Goal: Task Accomplishment & Management: Manage account settings

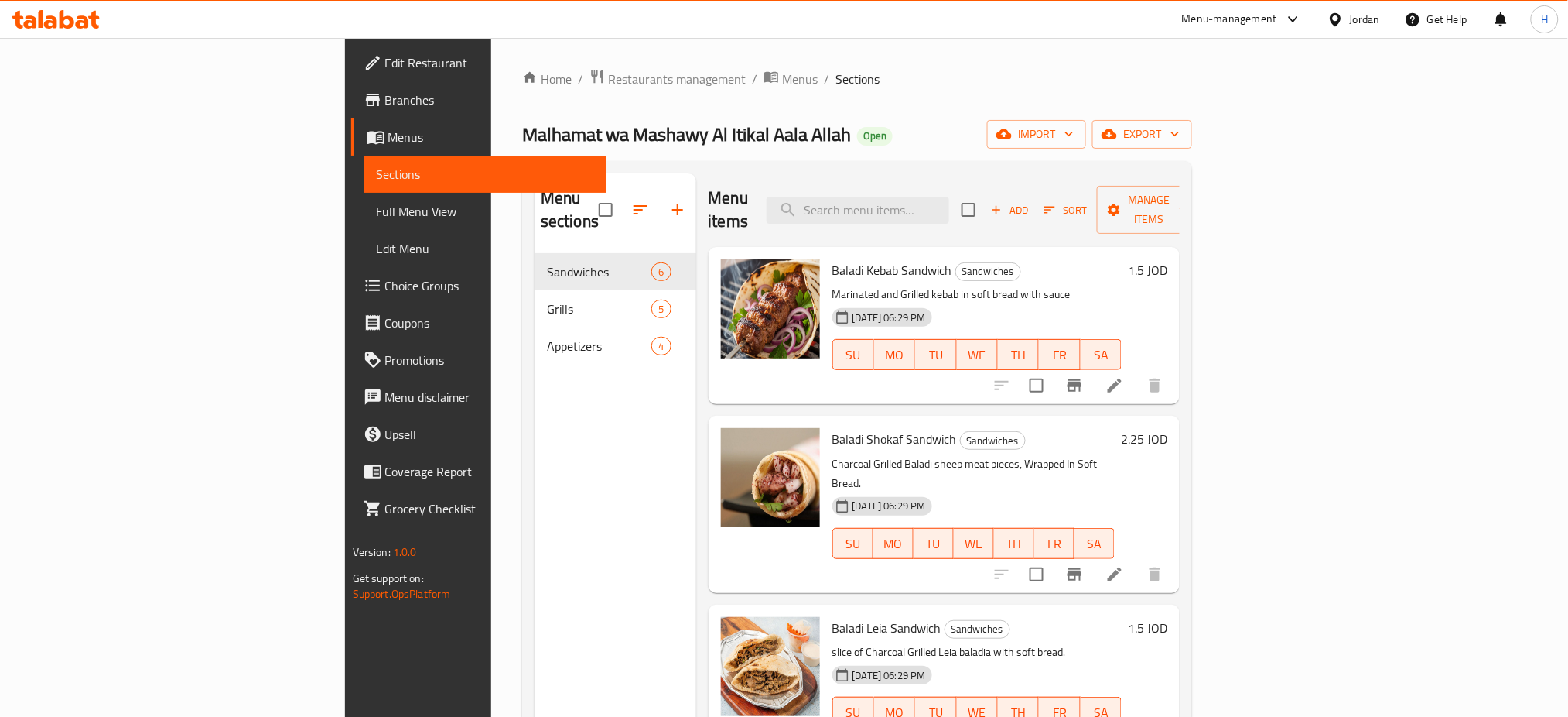
click at [534, 466] on div "Menu sections Sandwiches 6 Grills 5 Appetizers 4" at bounding box center [615, 532] width 162 height 717
click at [534, 572] on div "Menu sections Sandwiches 6 Grills 5 Appetizers 4" at bounding box center [615, 532] width 162 height 717
click at [63, 14] on icon at bounding box center [66, 19] width 14 height 19
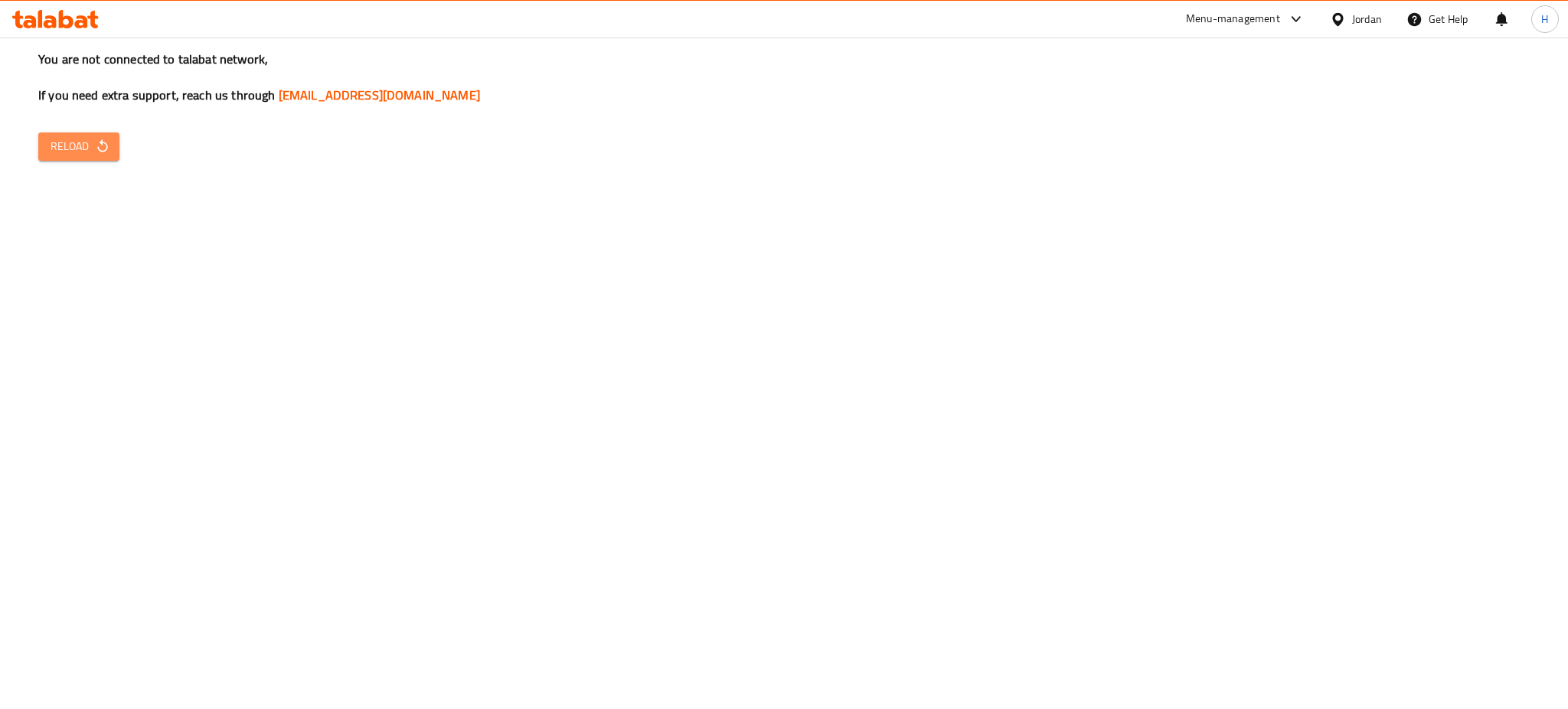
click at [81, 147] on span "Reload" at bounding box center [79, 147] width 57 height 20
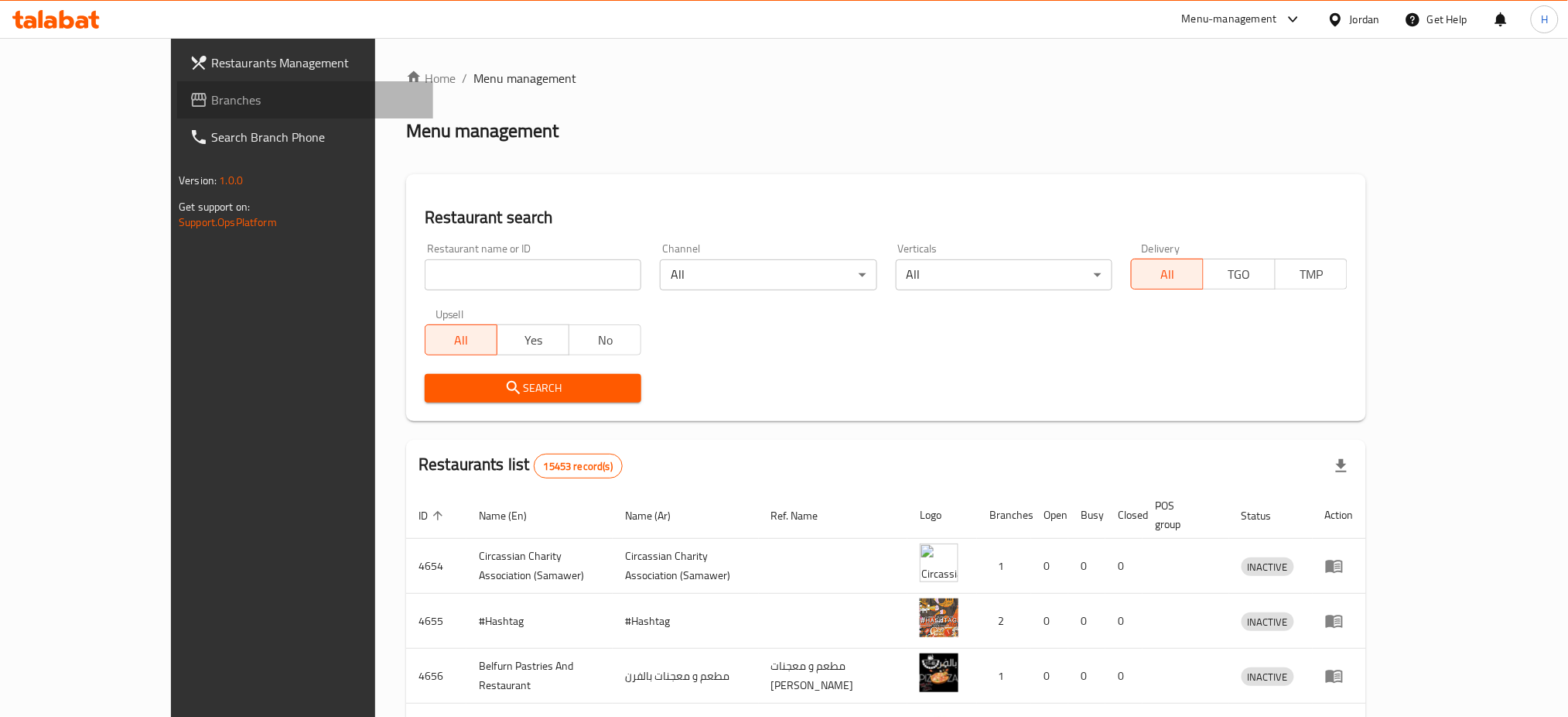
click at [211, 93] on span "Branches" at bounding box center [315, 100] width 209 height 19
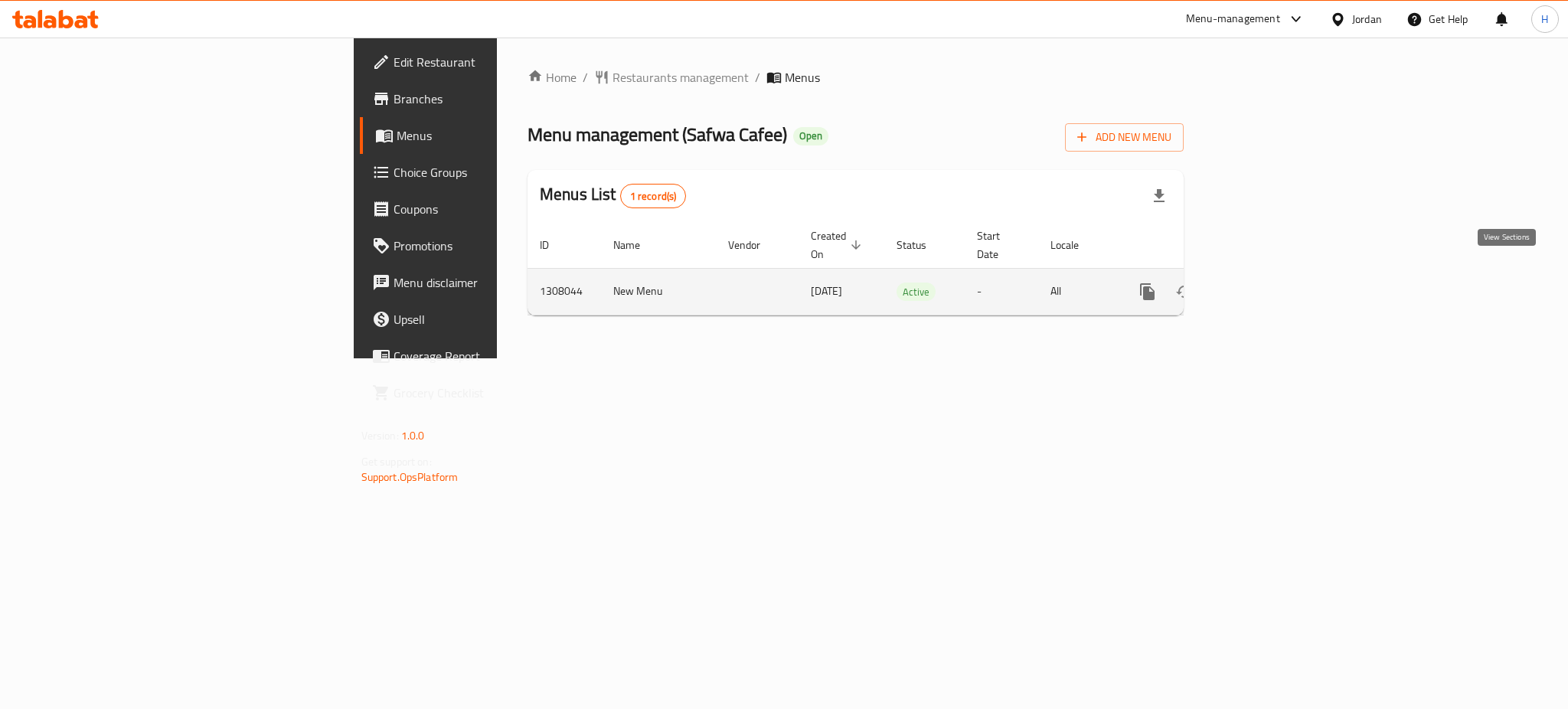
click at [1267, 283] on icon "enhanced table" at bounding box center [1258, 291] width 19 height 19
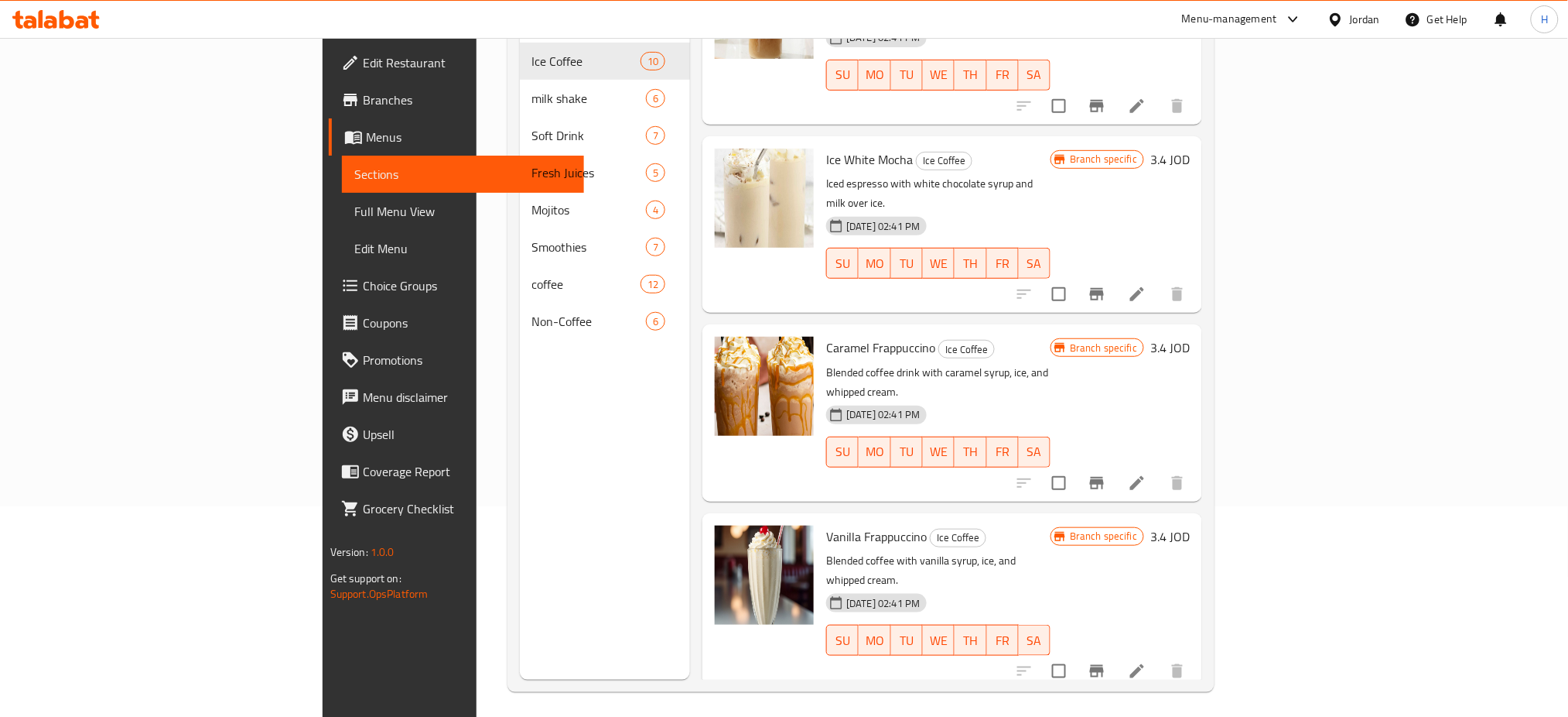
scroll to position [217, 0]
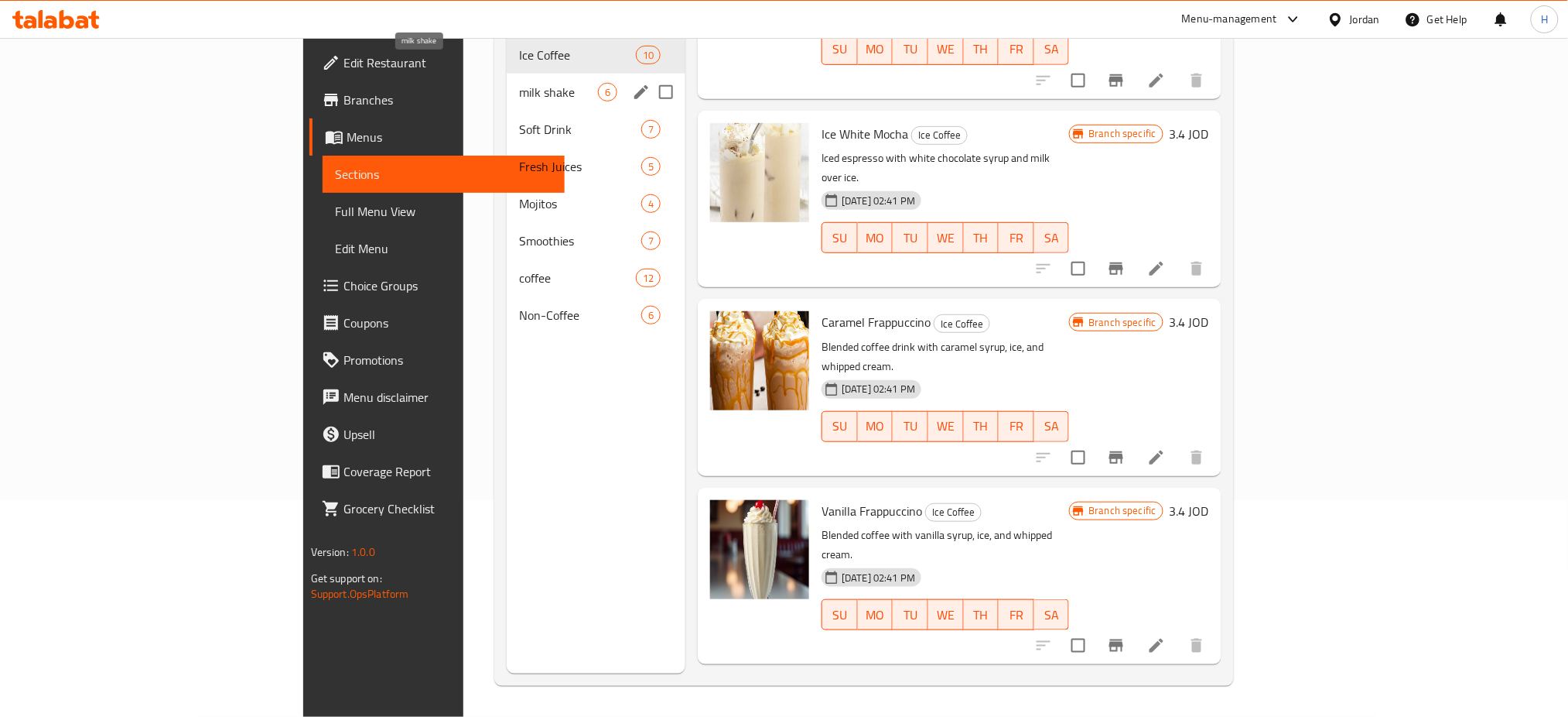
click at [519, 83] on span "milk shake" at bounding box center [559, 92] width 79 height 19
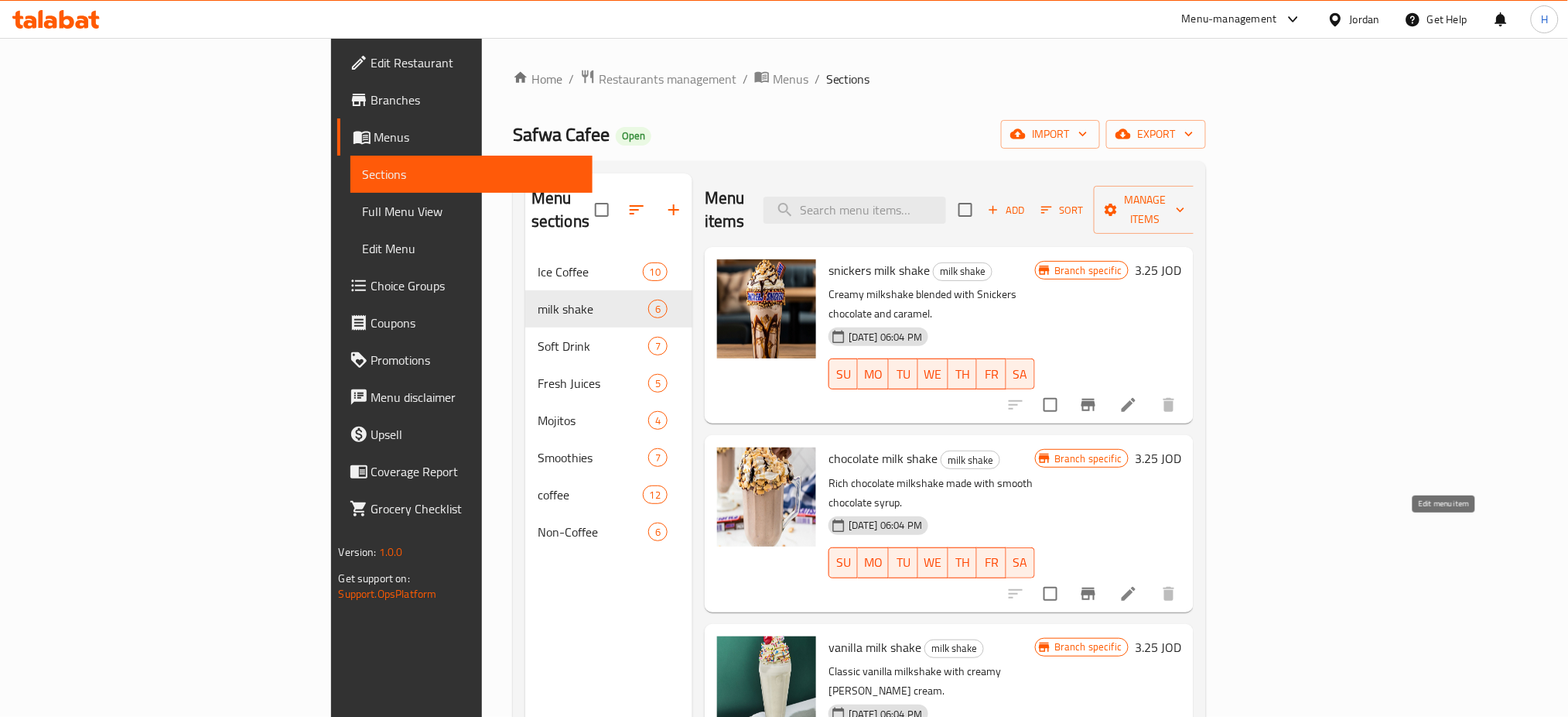
drag, startPoint x: 1439, startPoint y: 530, endPoint x: 1432, endPoint y: 557, distance: 27.9
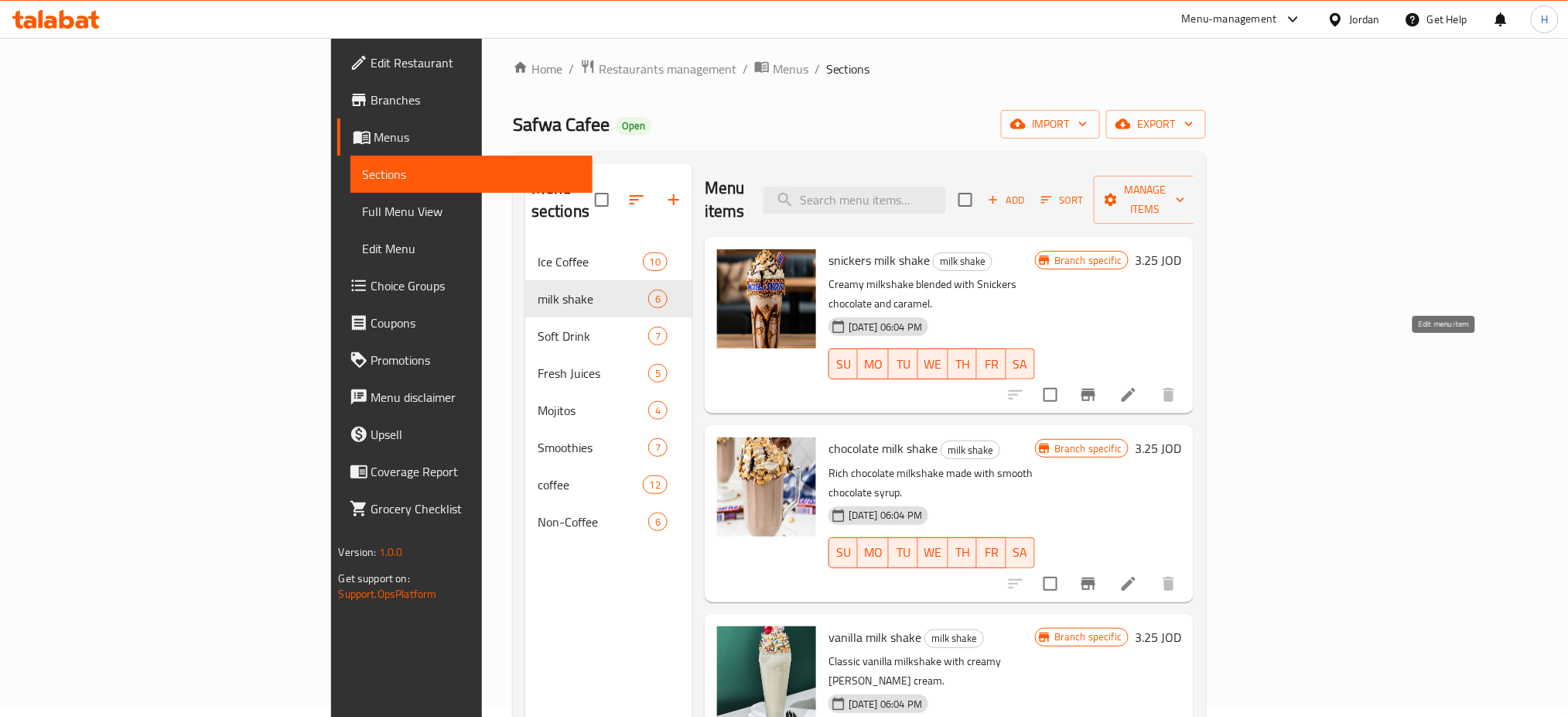
drag, startPoint x: 1442, startPoint y: 347, endPoint x: 1442, endPoint y: 368, distance: 21.0
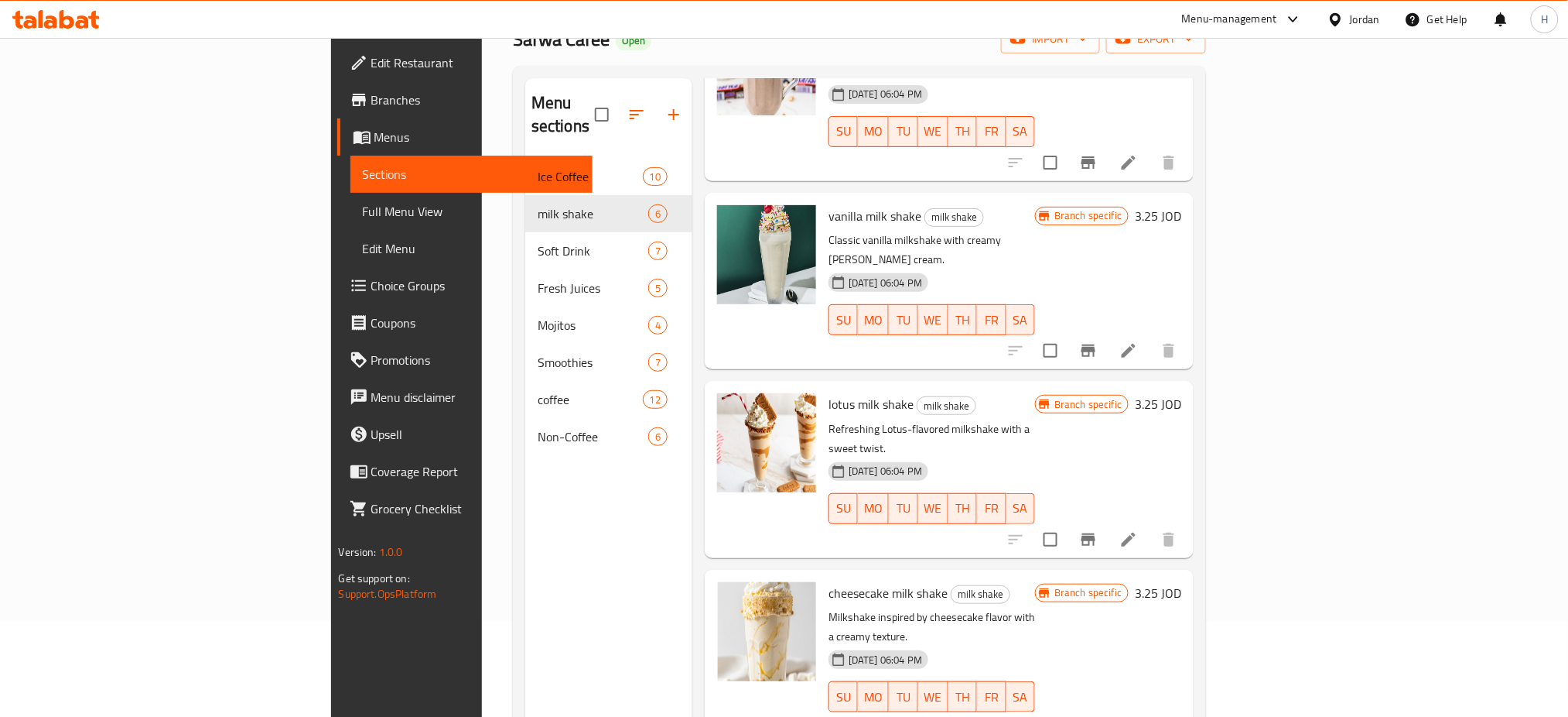
scroll to position [217, 0]
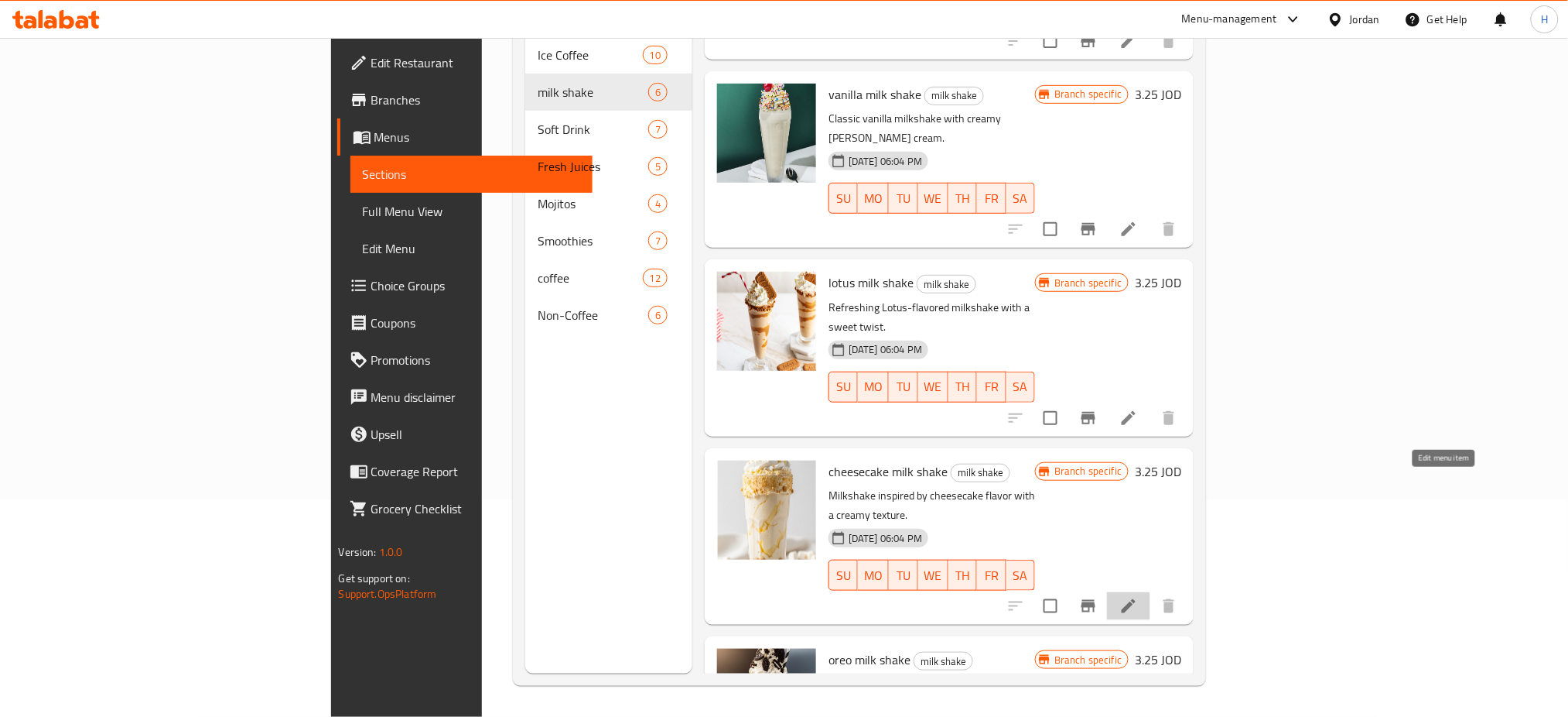
drag, startPoint x: 1440, startPoint y: 491, endPoint x: 1458, endPoint y: 663, distance: 172.9
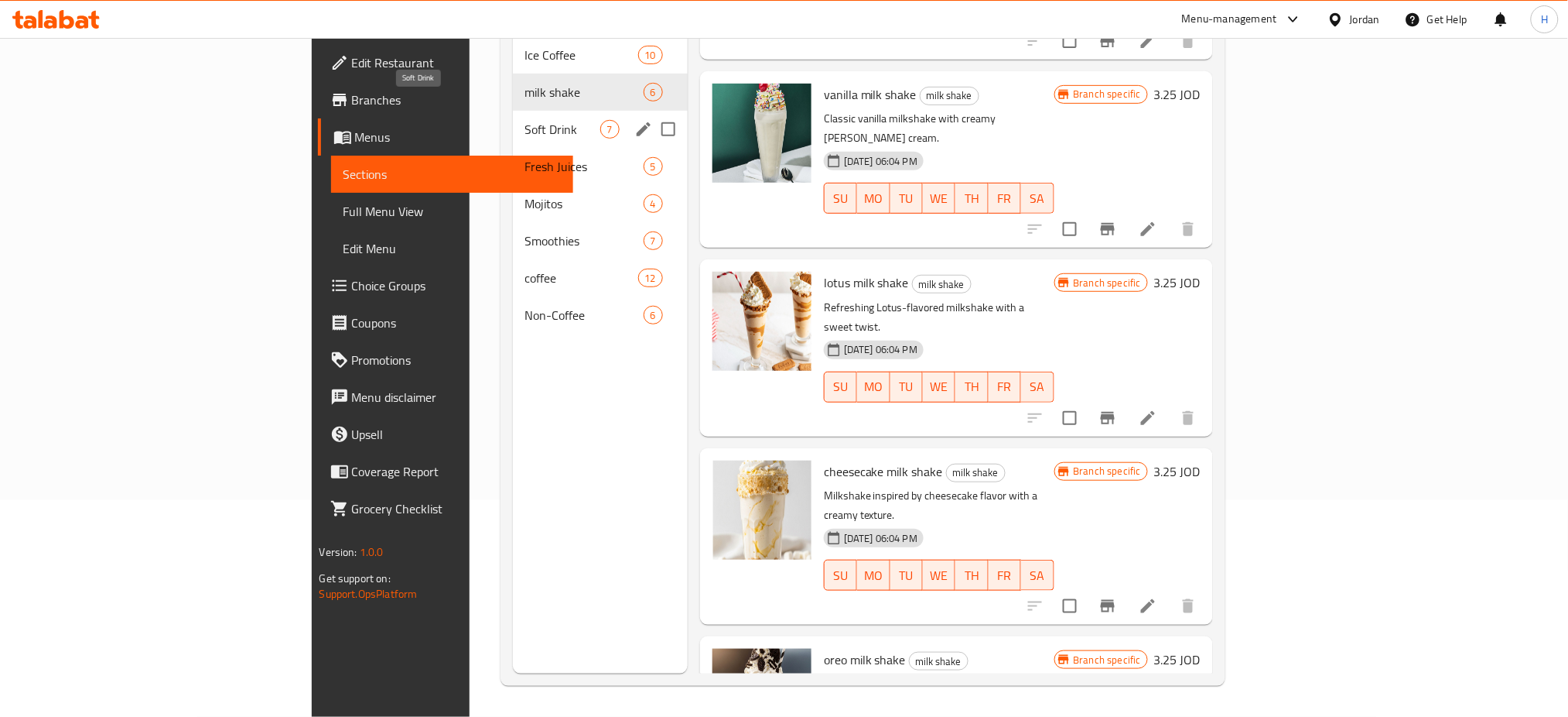
click at [525, 120] on span "Soft Drink" at bounding box center [563, 129] width 75 height 19
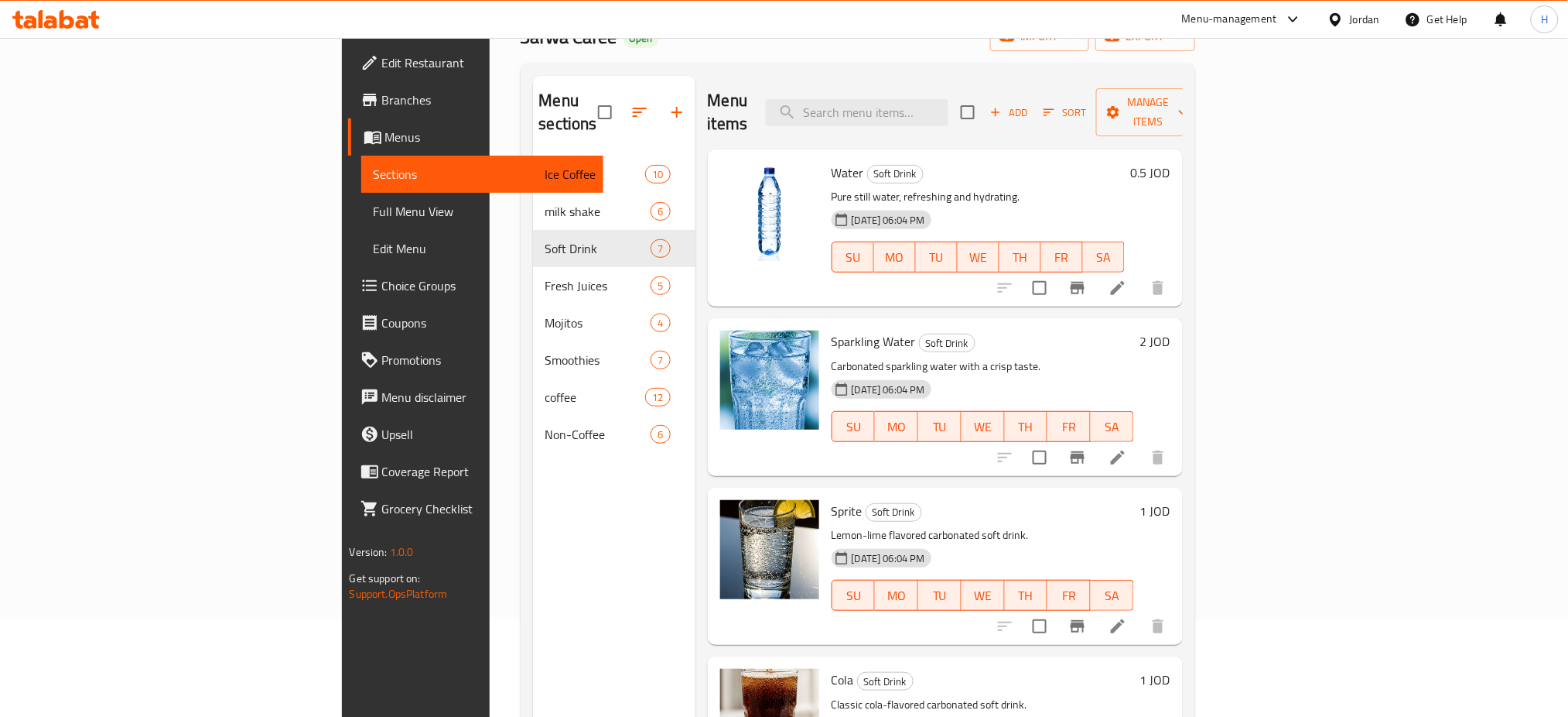
scroll to position [10, 0]
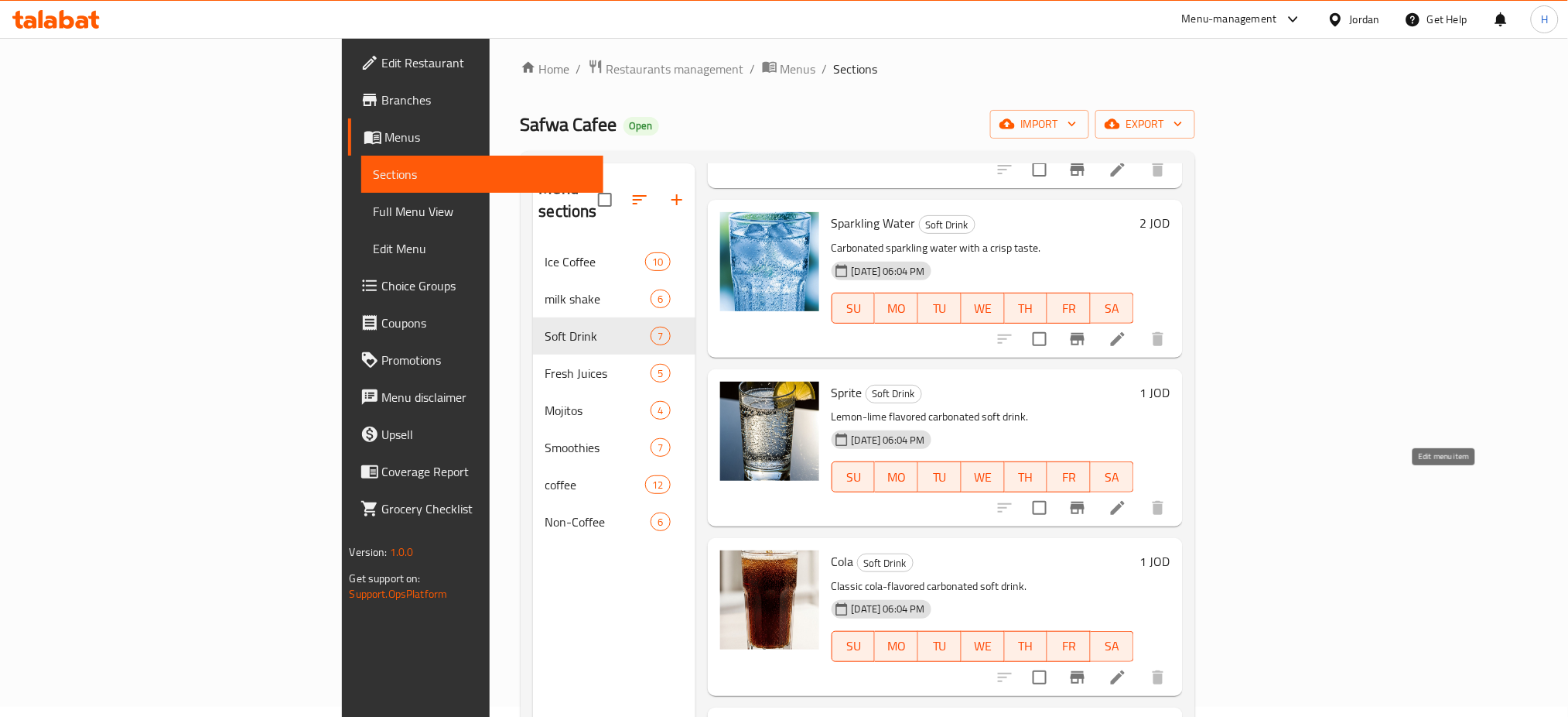
drag, startPoint x: 1441, startPoint y: 477, endPoint x: 1450, endPoint y: 561, distance: 84.5
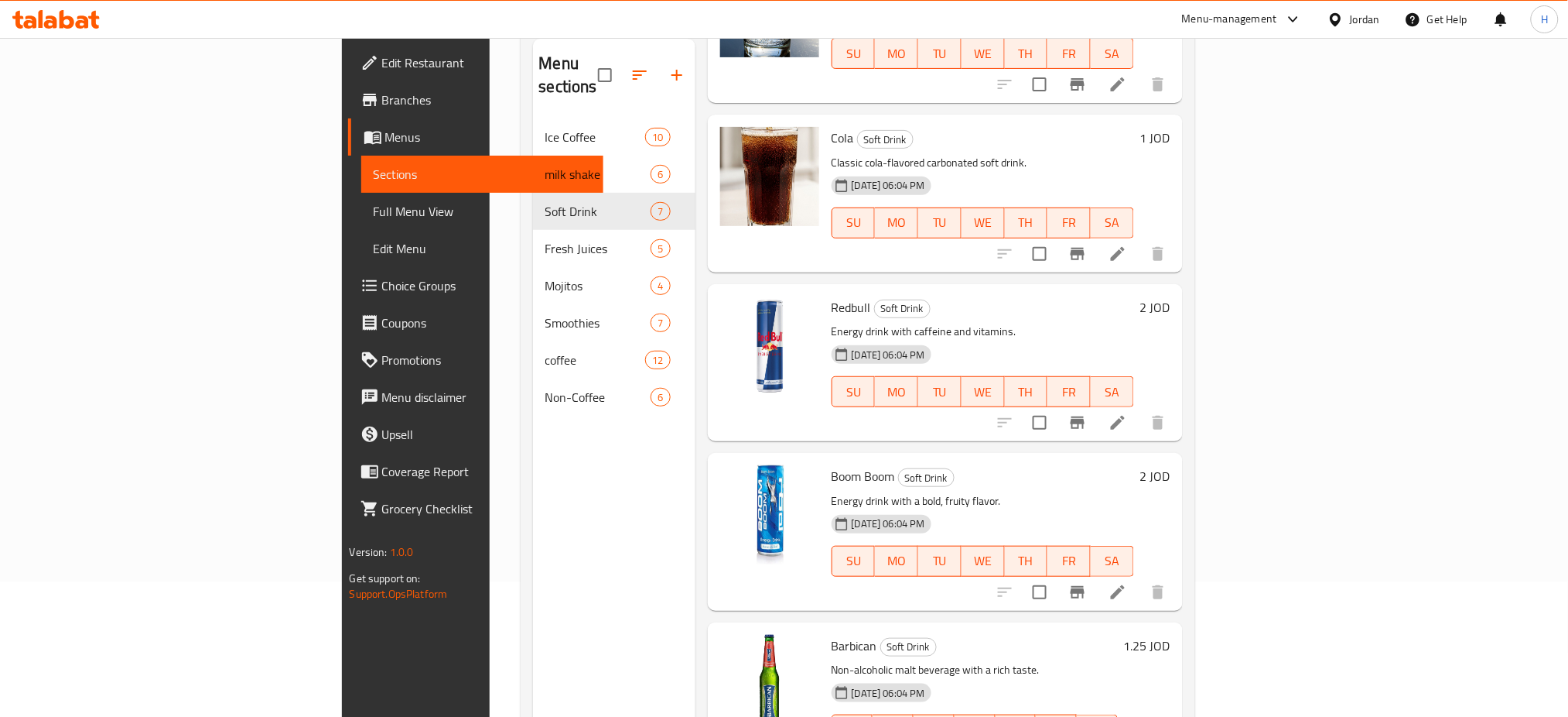
scroll to position [217, 0]
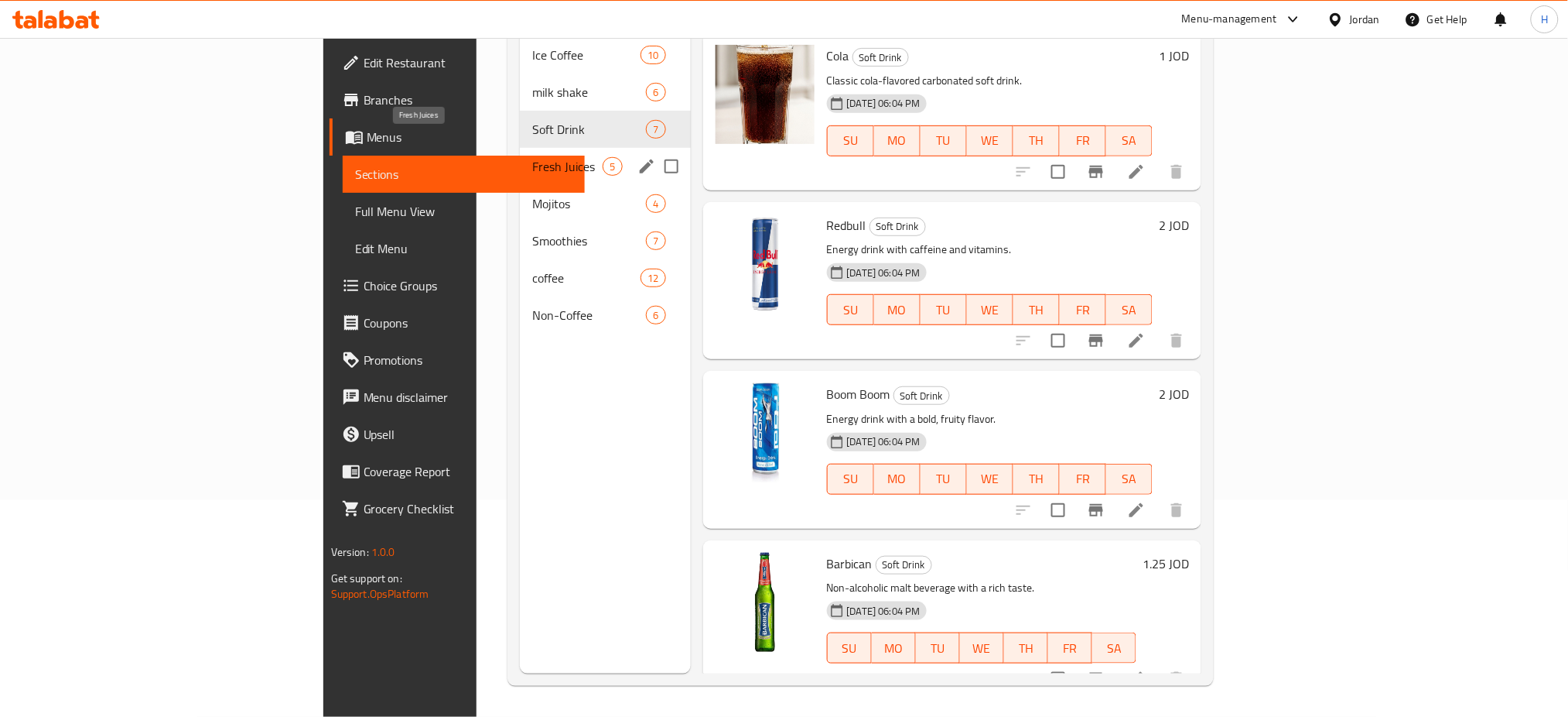
click at [533, 157] on span "Fresh Juices" at bounding box center [568, 166] width 70 height 19
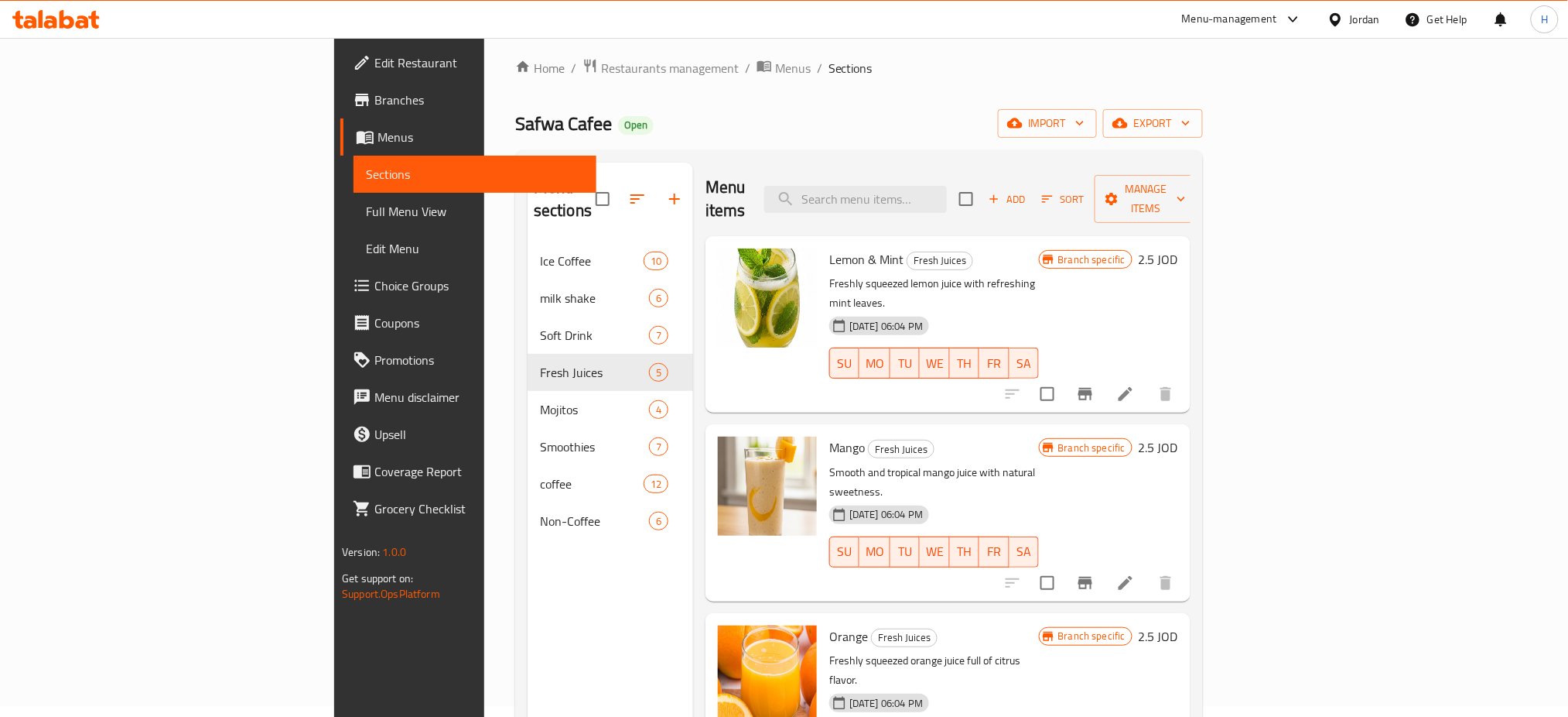
scroll to position [10, 0]
drag, startPoint x: 1436, startPoint y: 348, endPoint x: 1437, endPoint y: 410, distance: 62.0
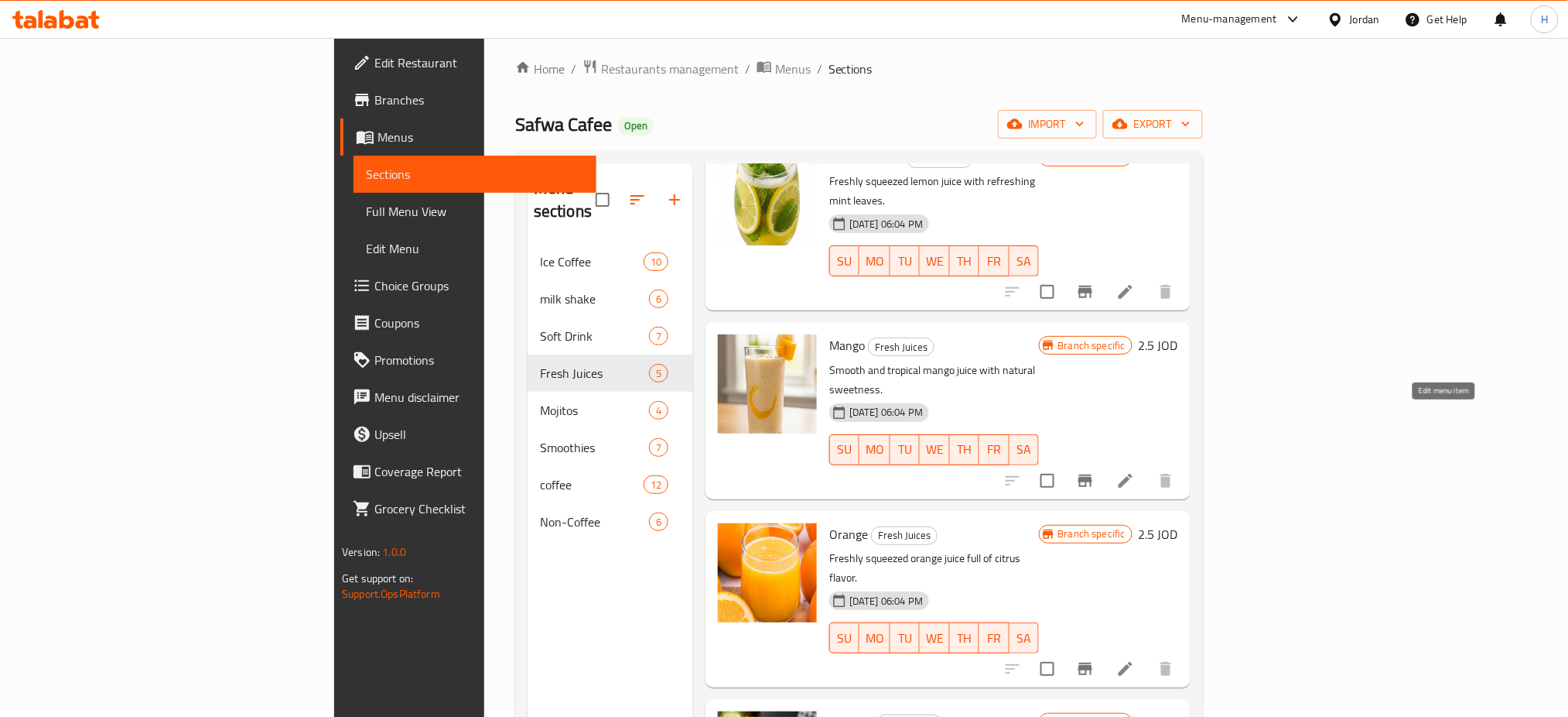
drag, startPoint x: 1449, startPoint y: 412, endPoint x: 1450, endPoint y: 568, distance: 156.0
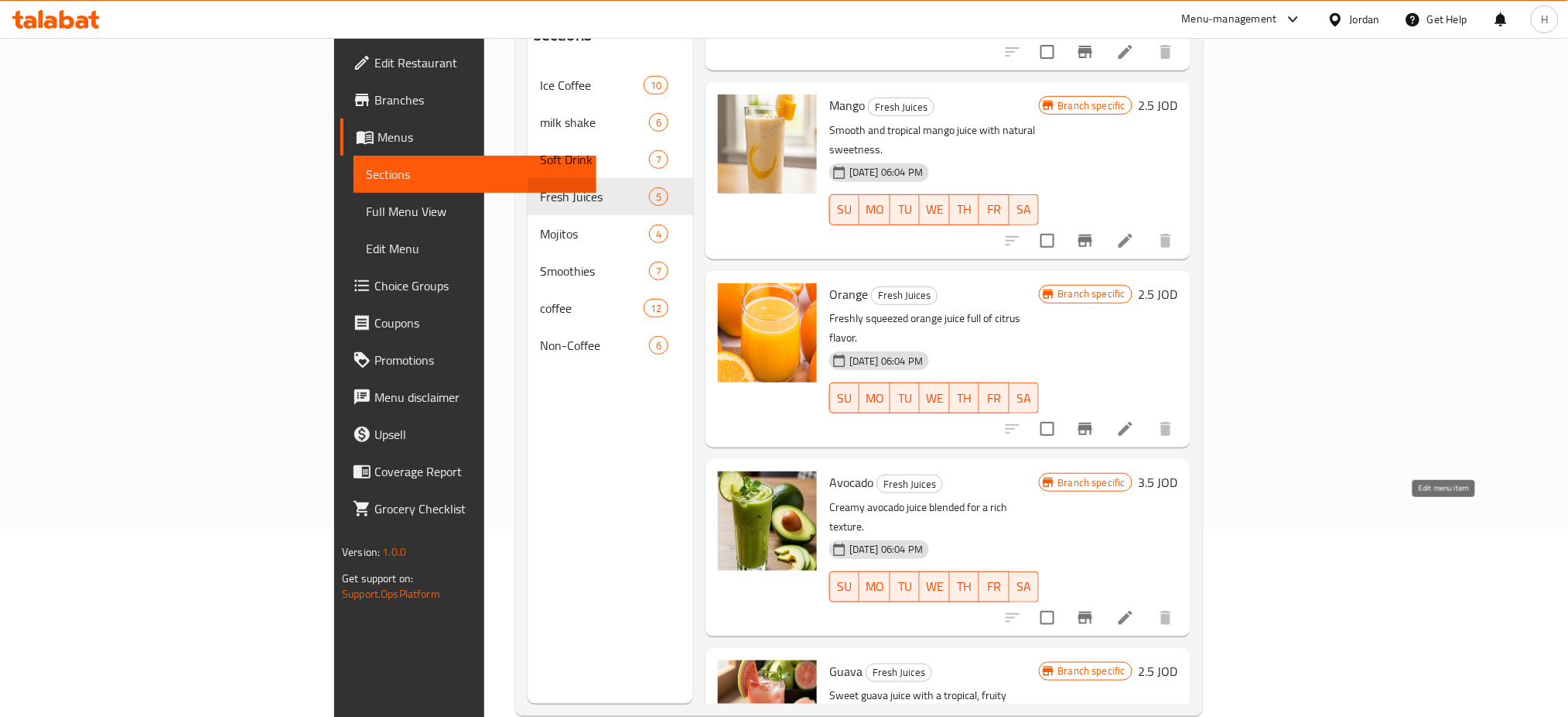
scroll to position [217, 0]
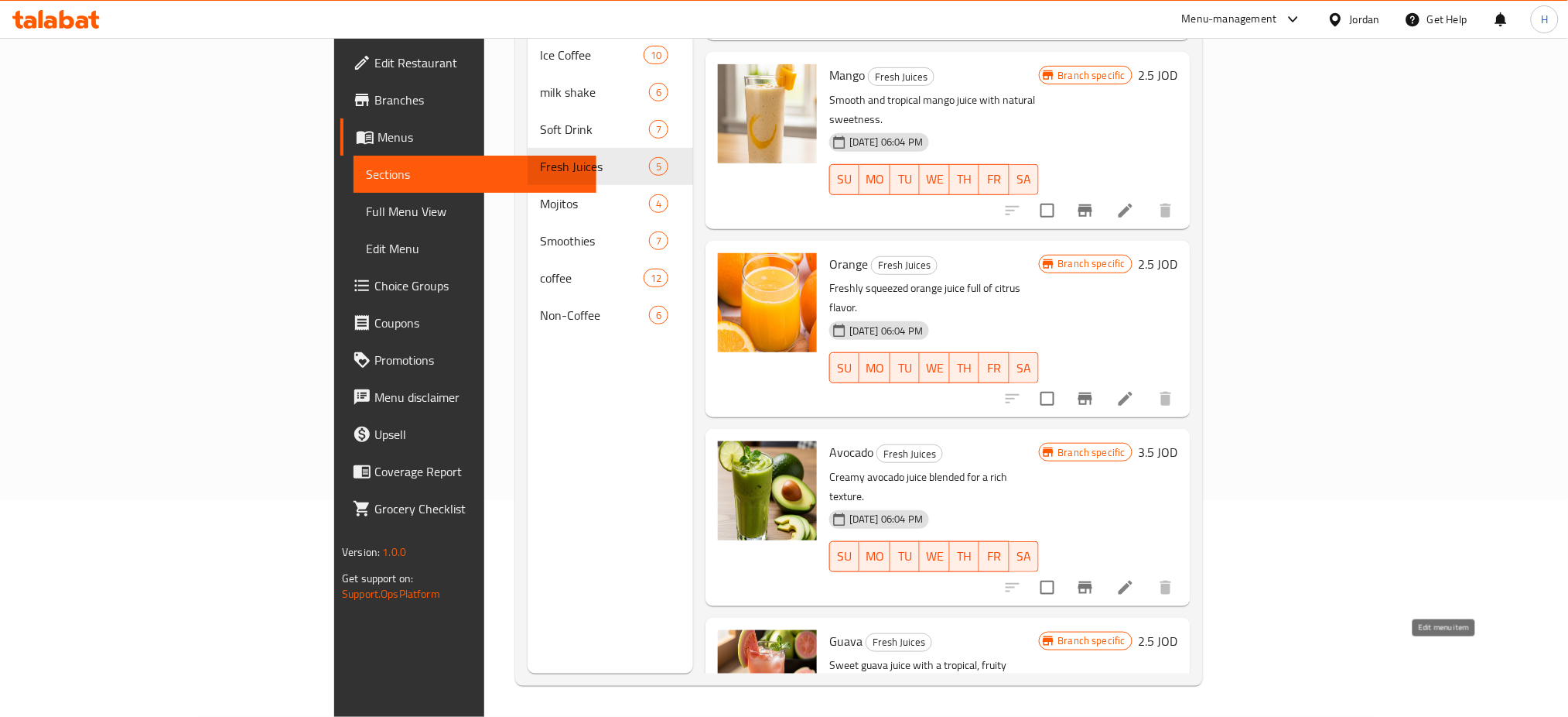
drag, startPoint x: 1442, startPoint y: 656, endPoint x: 1209, endPoint y: 555, distance: 253.9
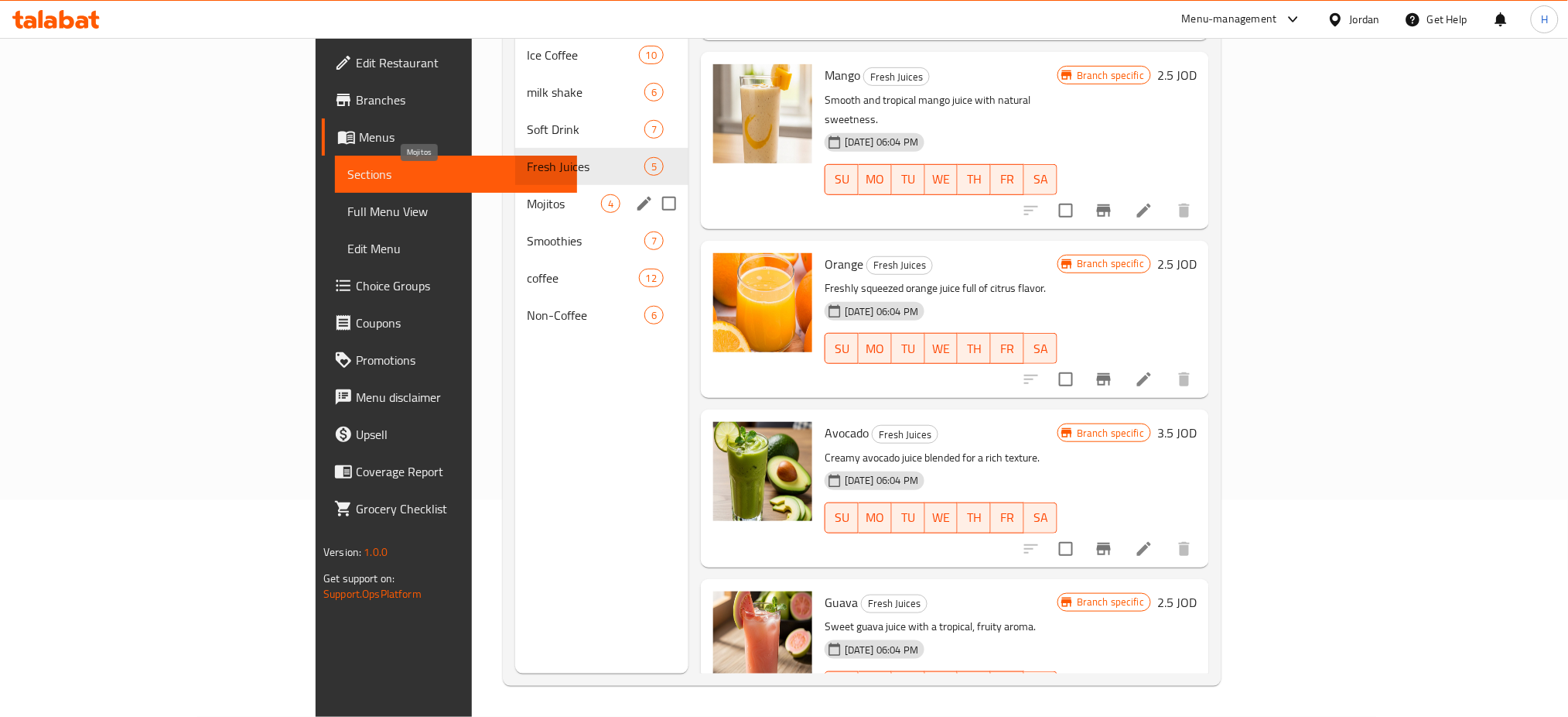
click at [527, 194] on span "Mojitos" at bounding box center [564, 203] width 74 height 19
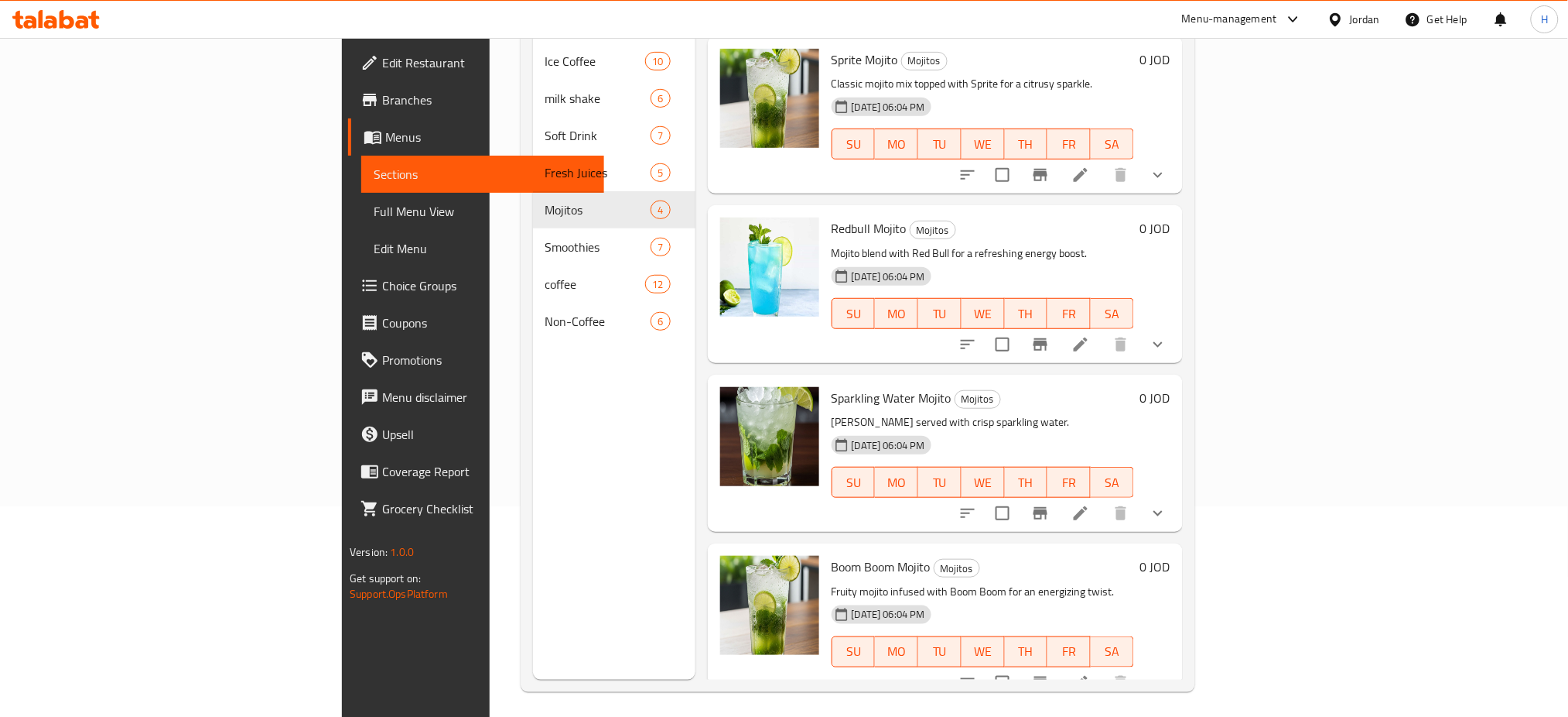
scroll to position [217, 0]
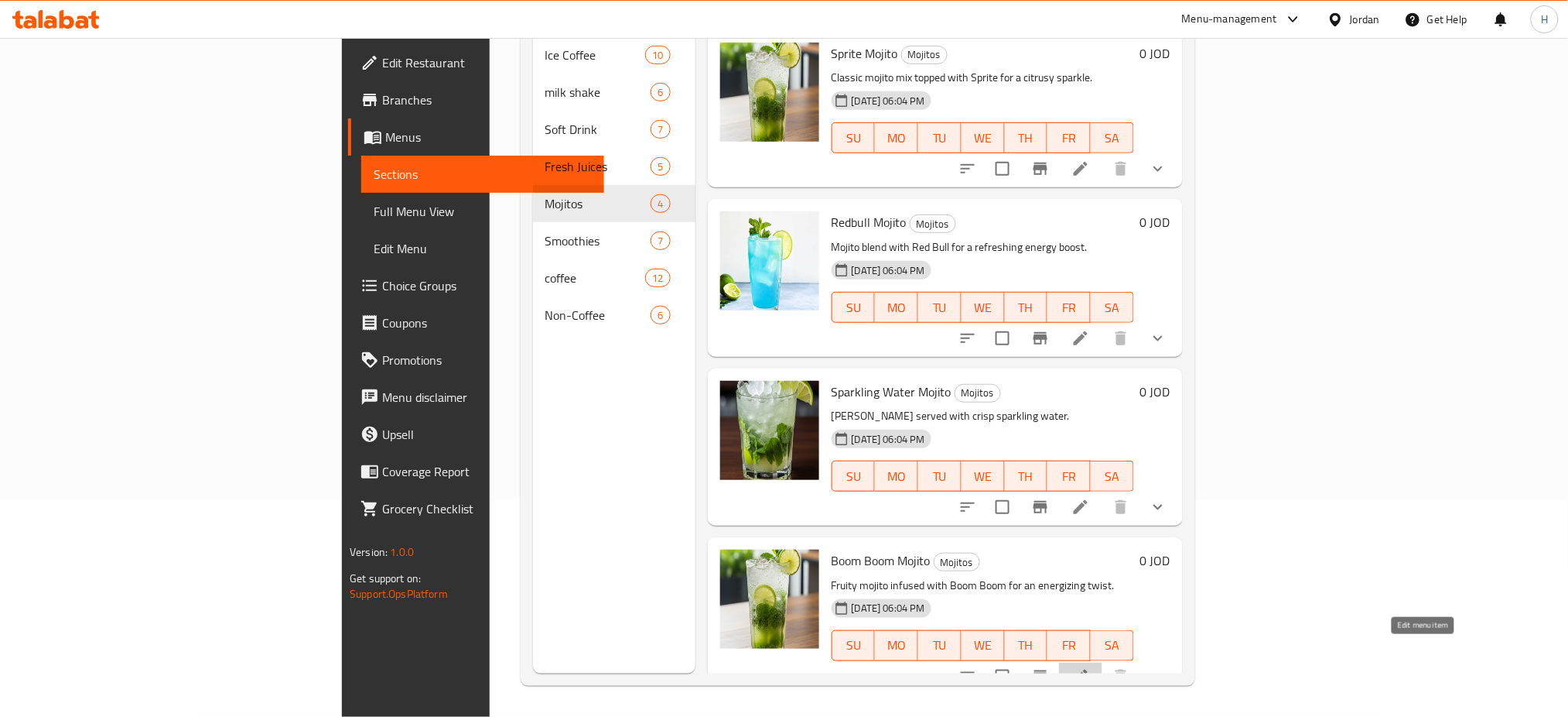
drag, startPoint x: 1416, startPoint y: 653, endPoint x: 906, endPoint y: 244, distance: 653.7
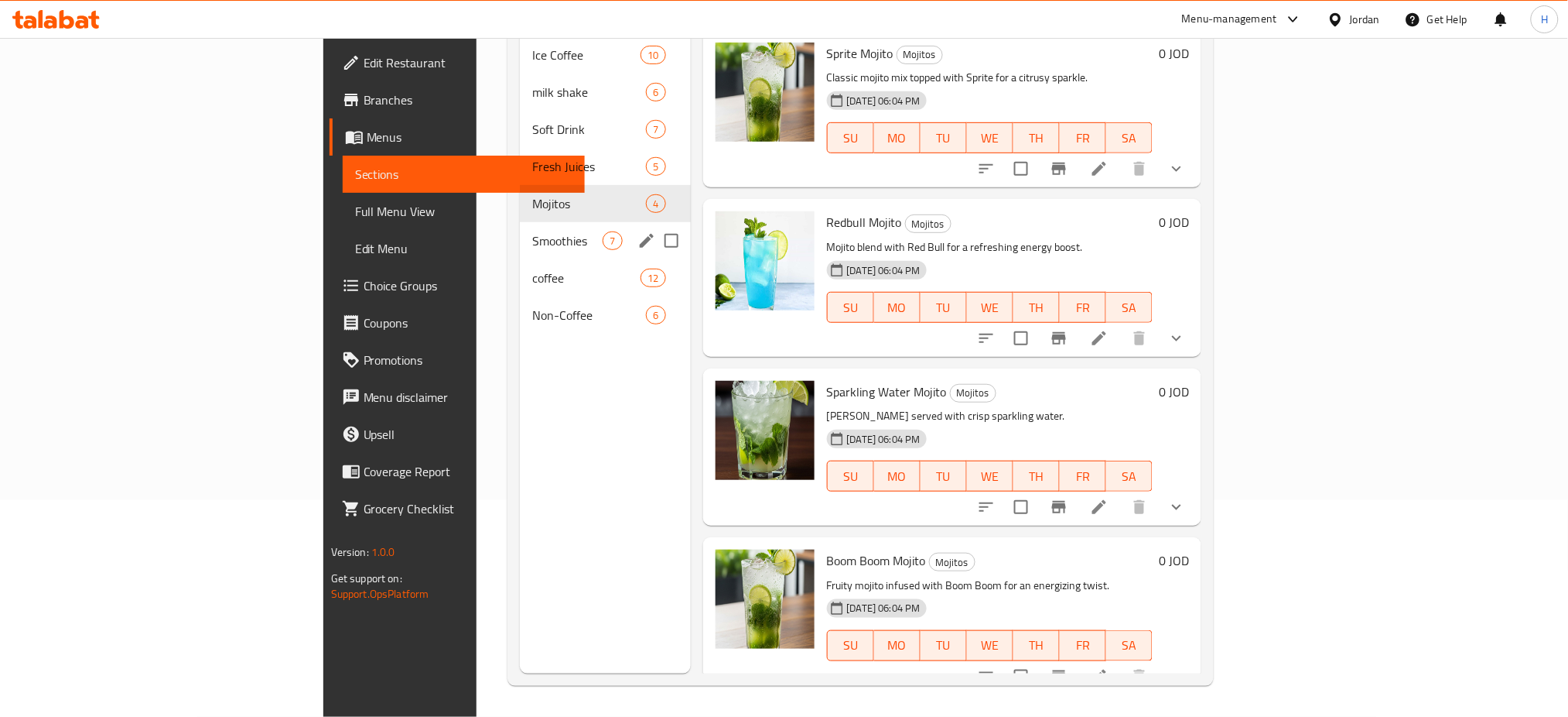
click at [520, 222] on div "Smoothies 7" at bounding box center [604, 240] width 170 height 37
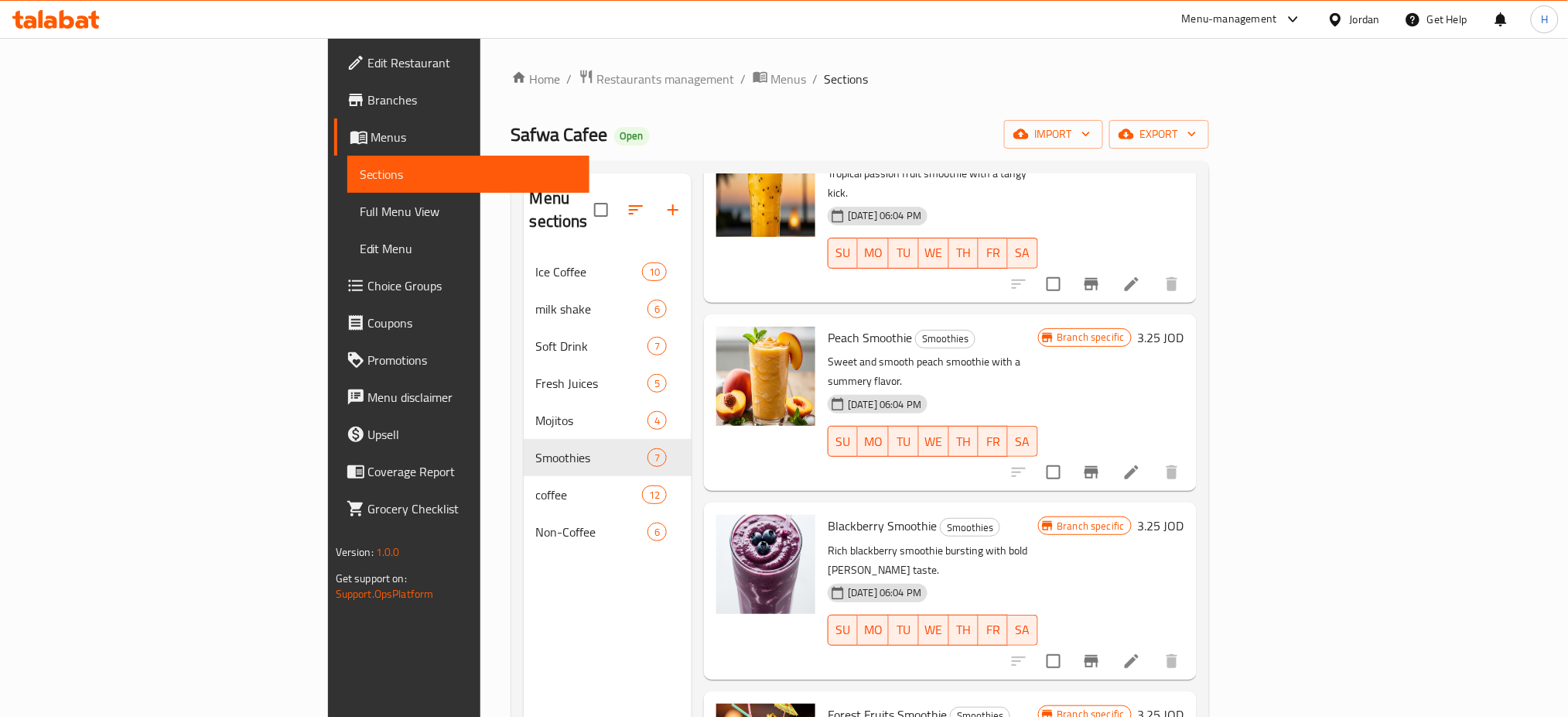
scroll to position [505, 0]
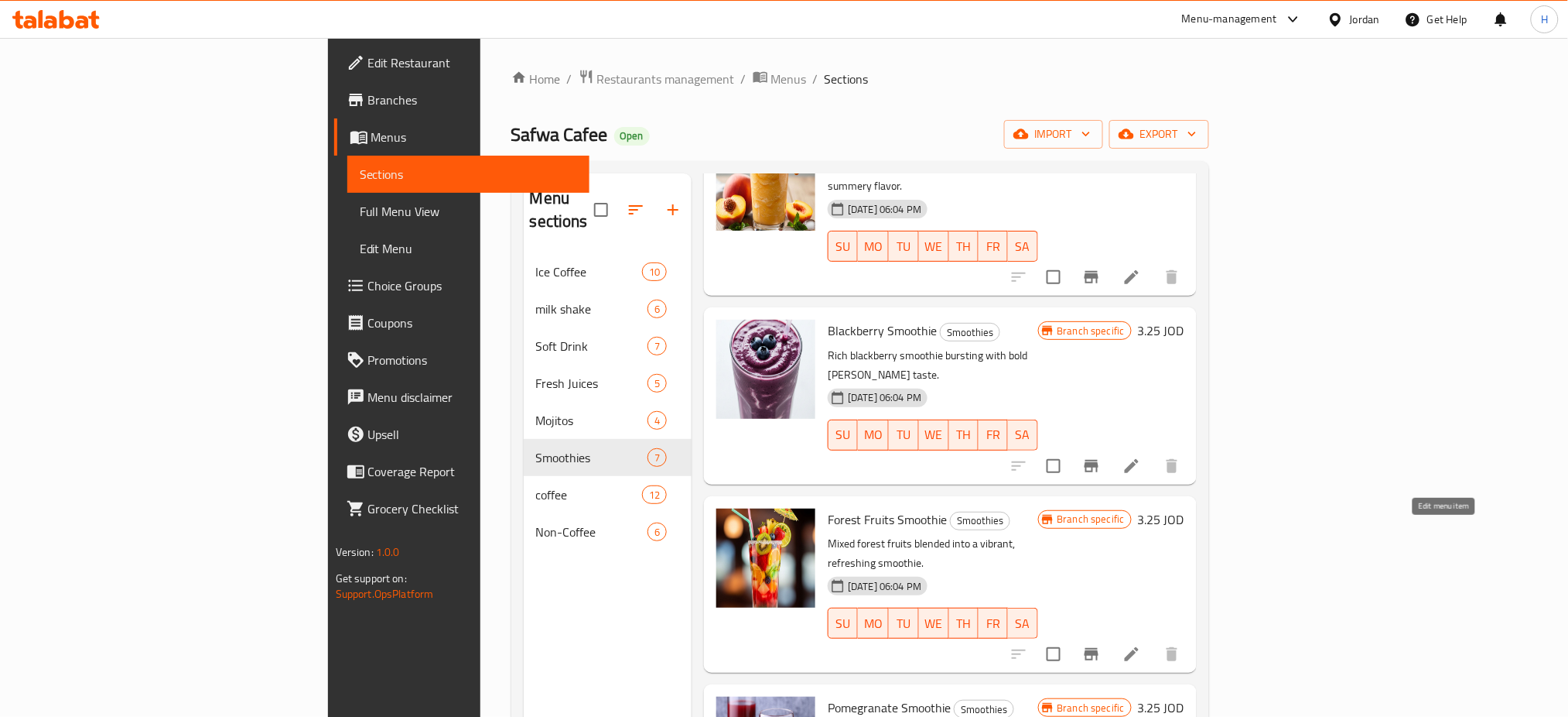
drag, startPoint x: 1440, startPoint y: 536, endPoint x: 1447, endPoint y: 583, distance: 47.5
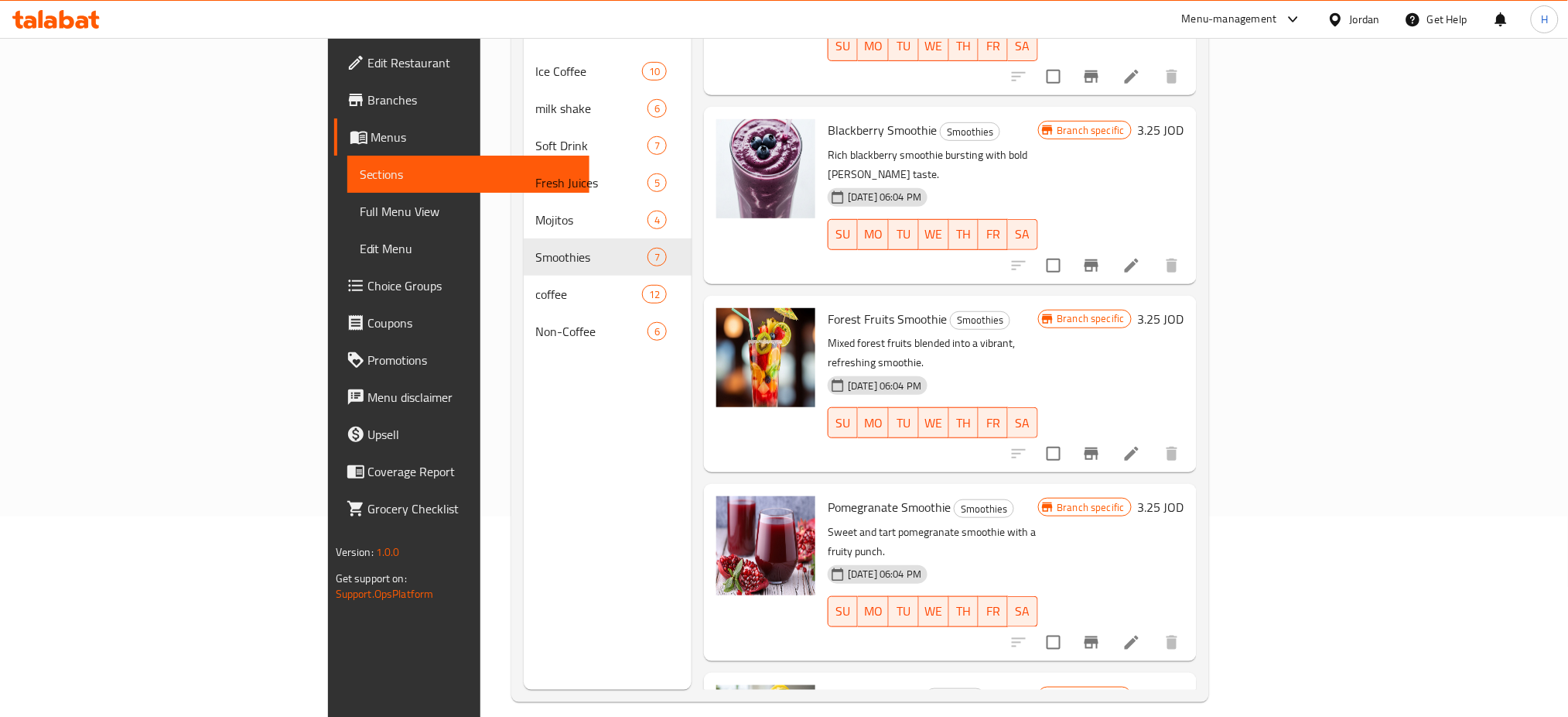
scroll to position [206, 0]
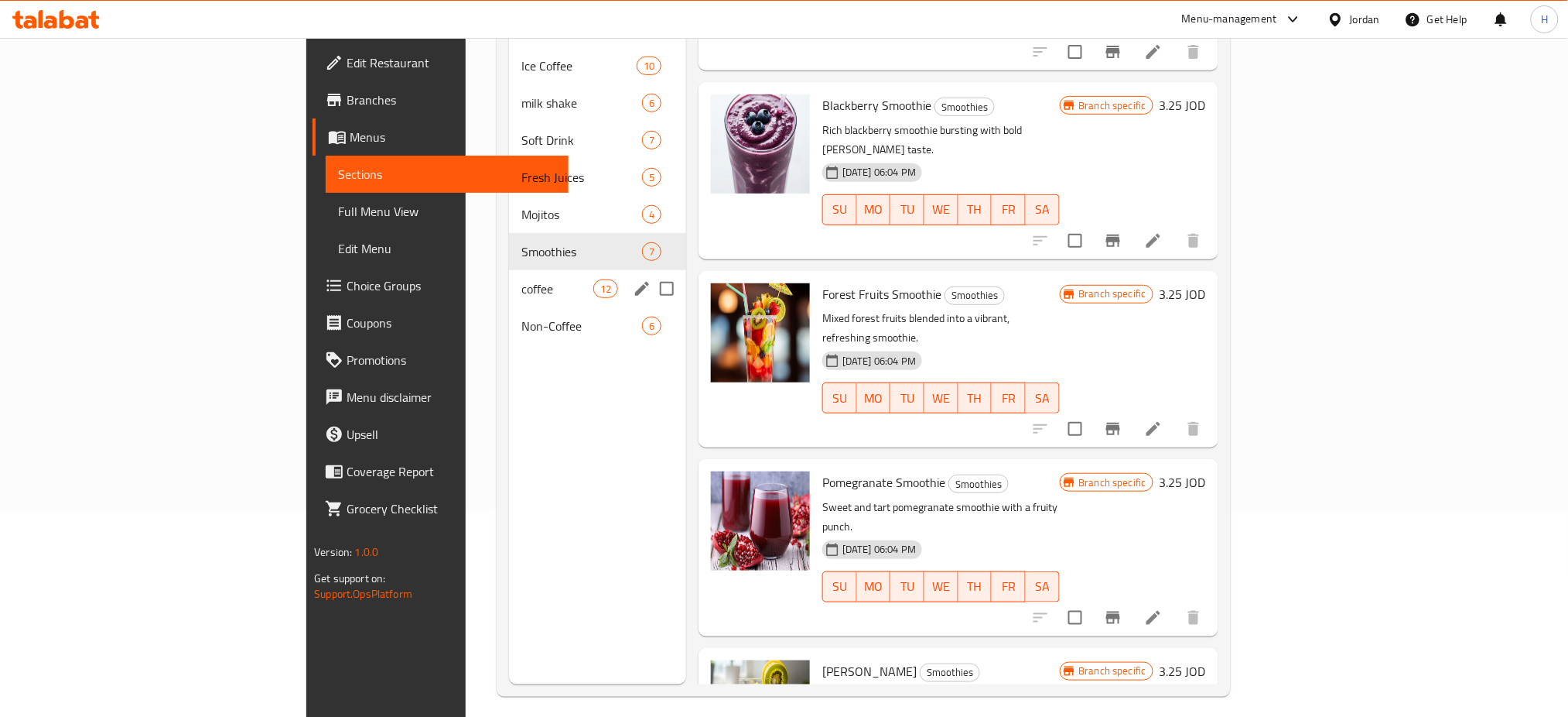
click at [522, 279] on span "coffee" at bounding box center [558, 288] width 72 height 19
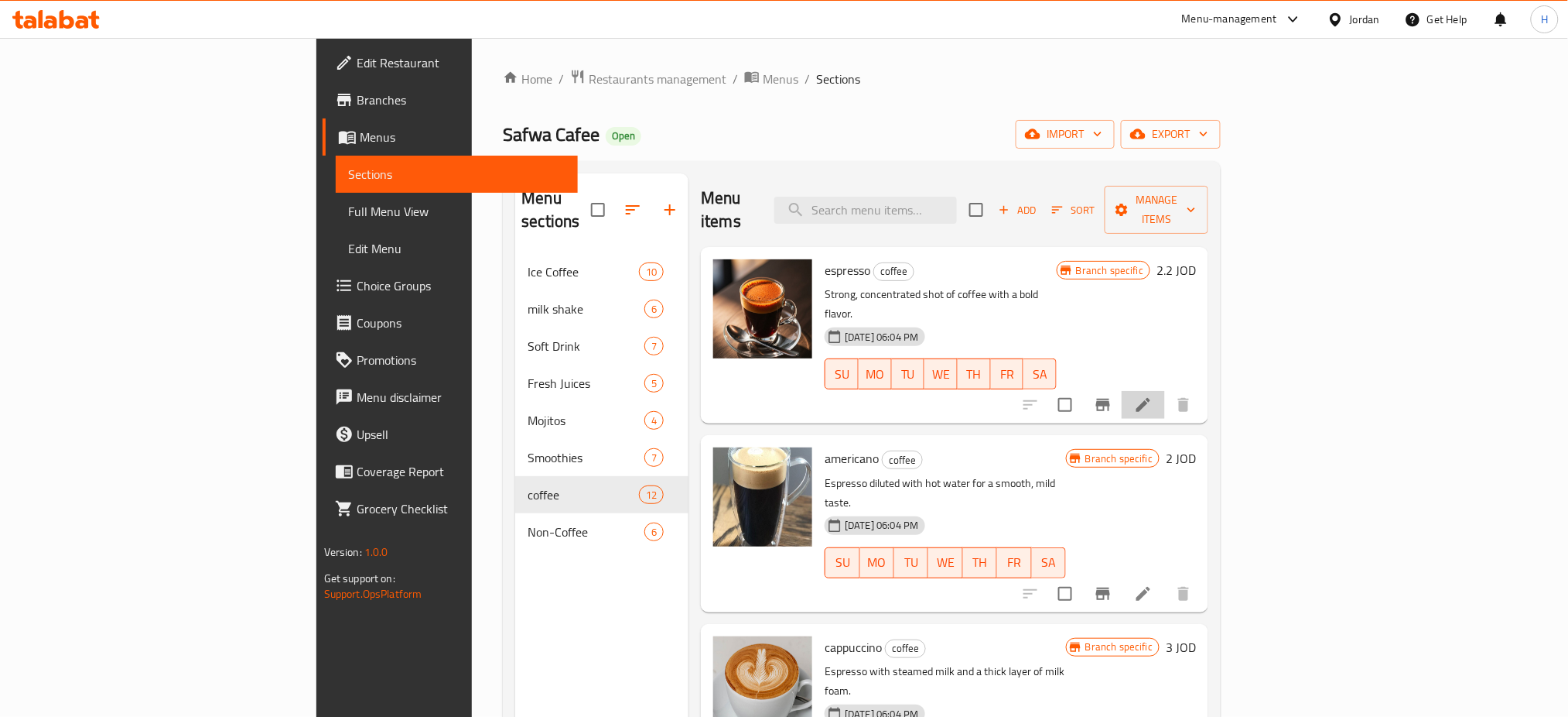
drag, startPoint x: 1454, startPoint y: 362, endPoint x: 1451, endPoint y: 444, distance: 82.1
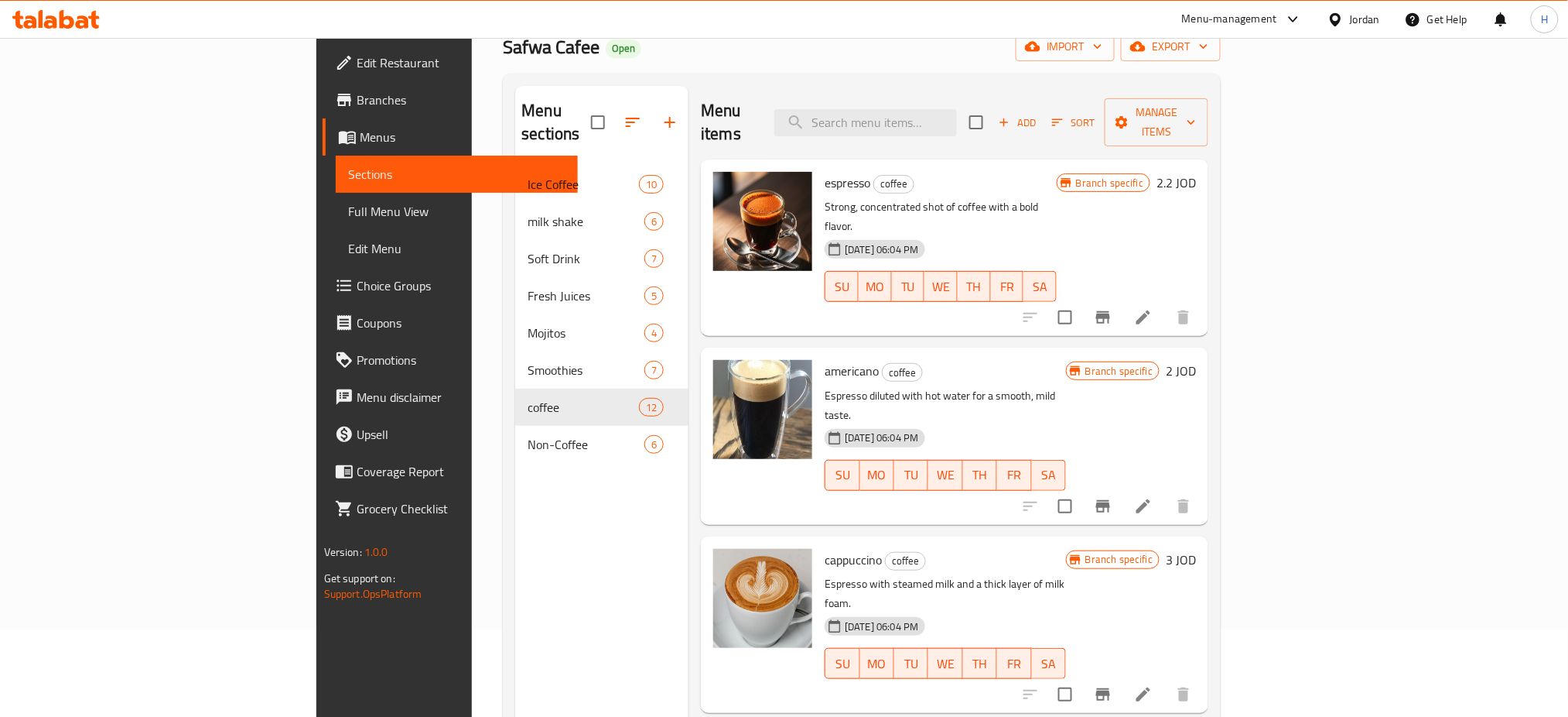
scroll to position [217, 0]
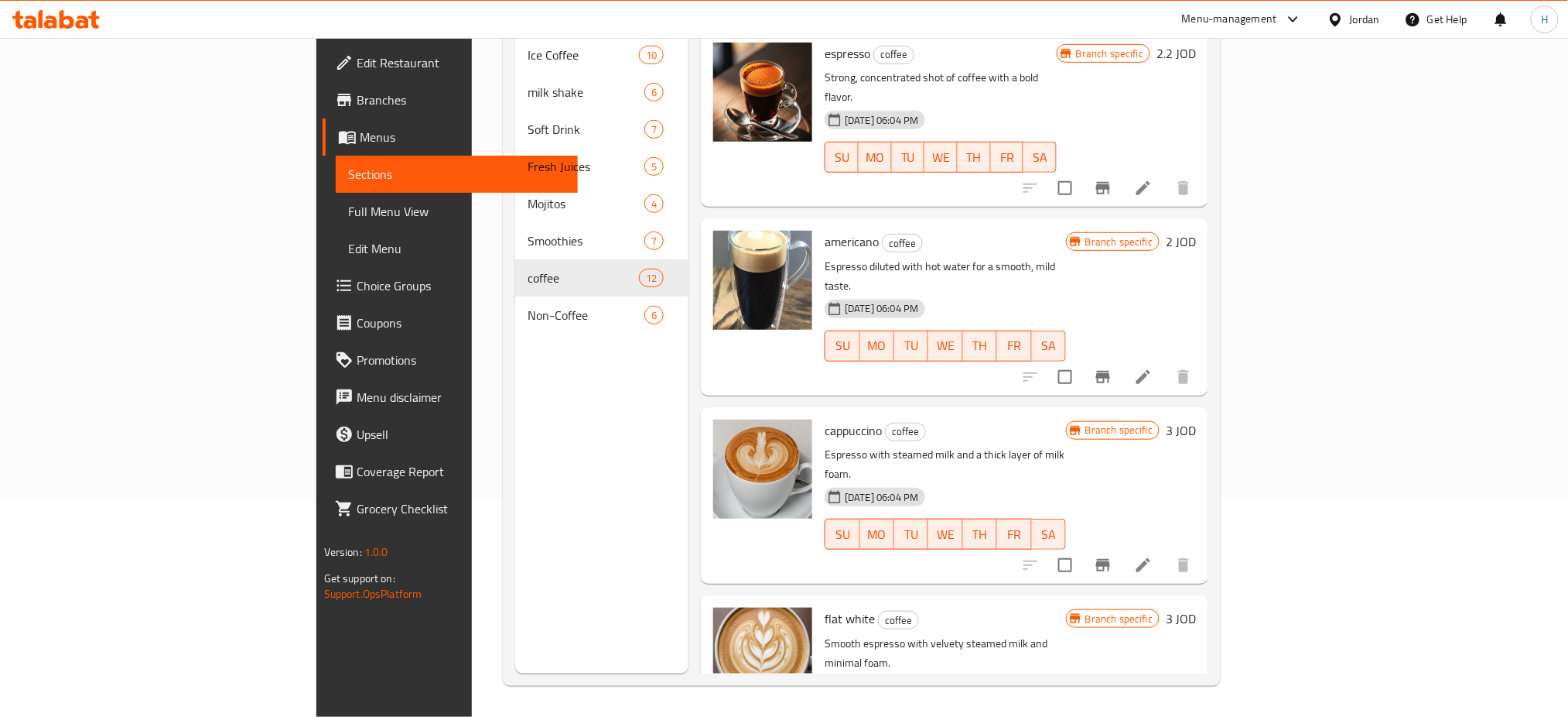
drag, startPoint x: 1445, startPoint y: 142, endPoint x: 1442, endPoint y: 272, distance: 130.0
drag, startPoint x: 1447, startPoint y: 478, endPoint x: 1450, endPoint y: 515, distance: 37.1
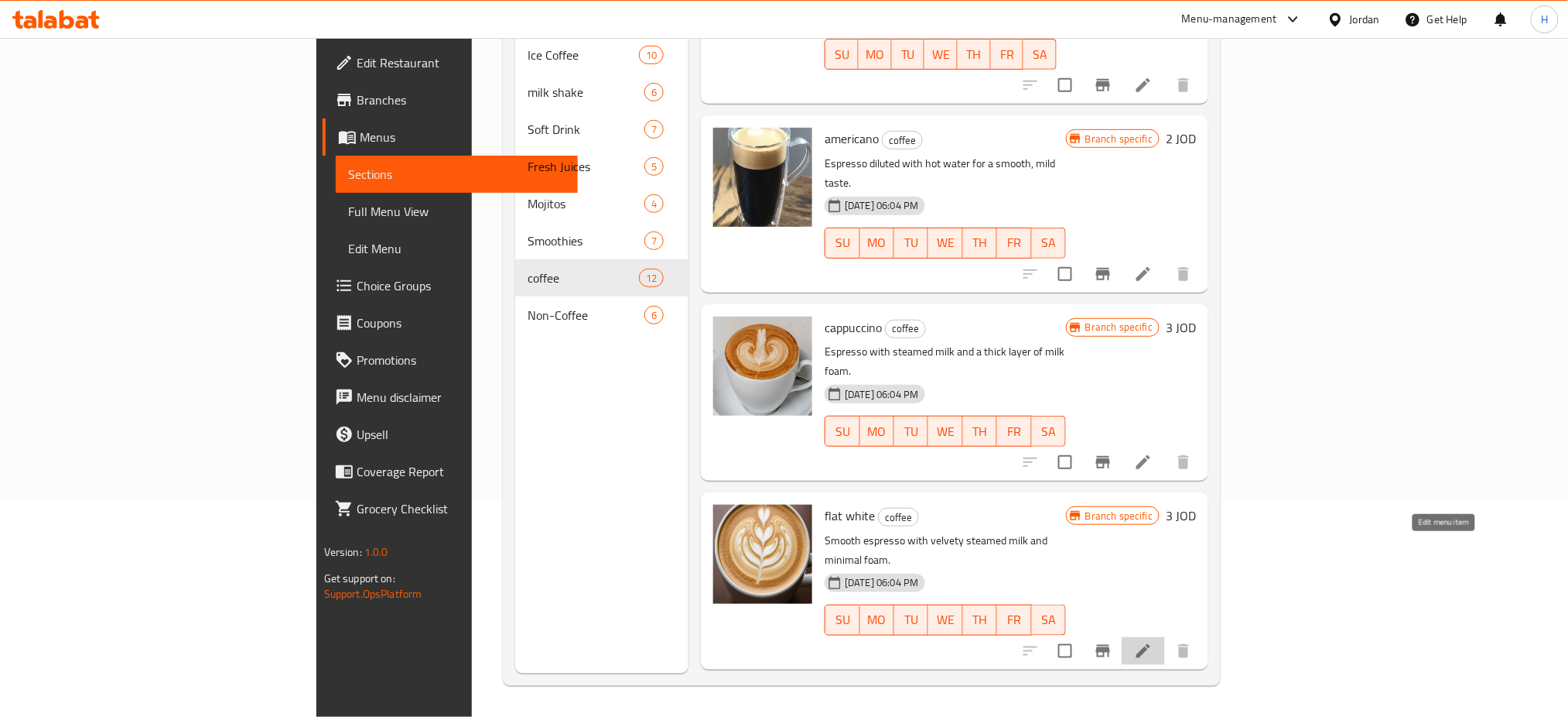
drag, startPoint x: 1440, startPoint y: 541, endPoint x: 1446, endPoint y: 567, distance: 26.7
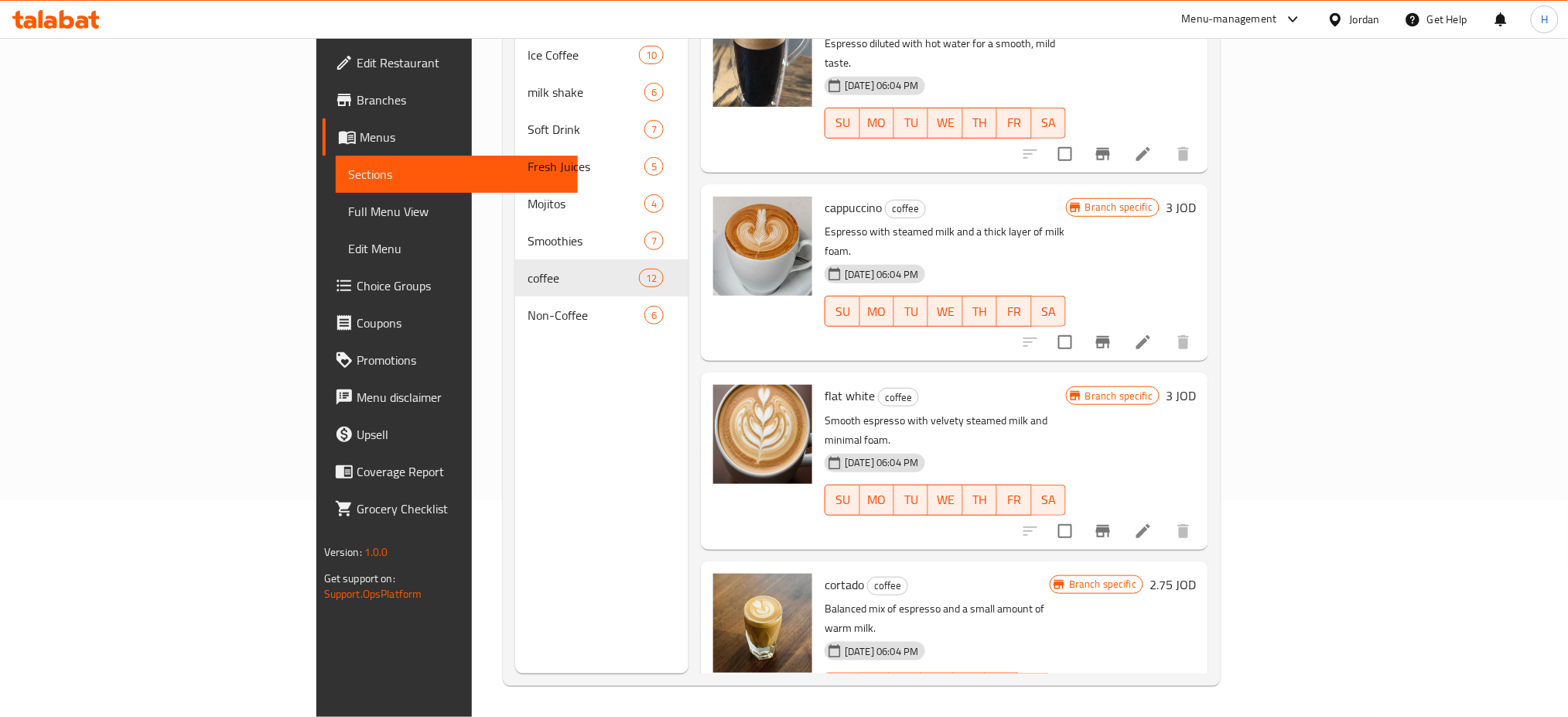
scroll to position [412, 0]
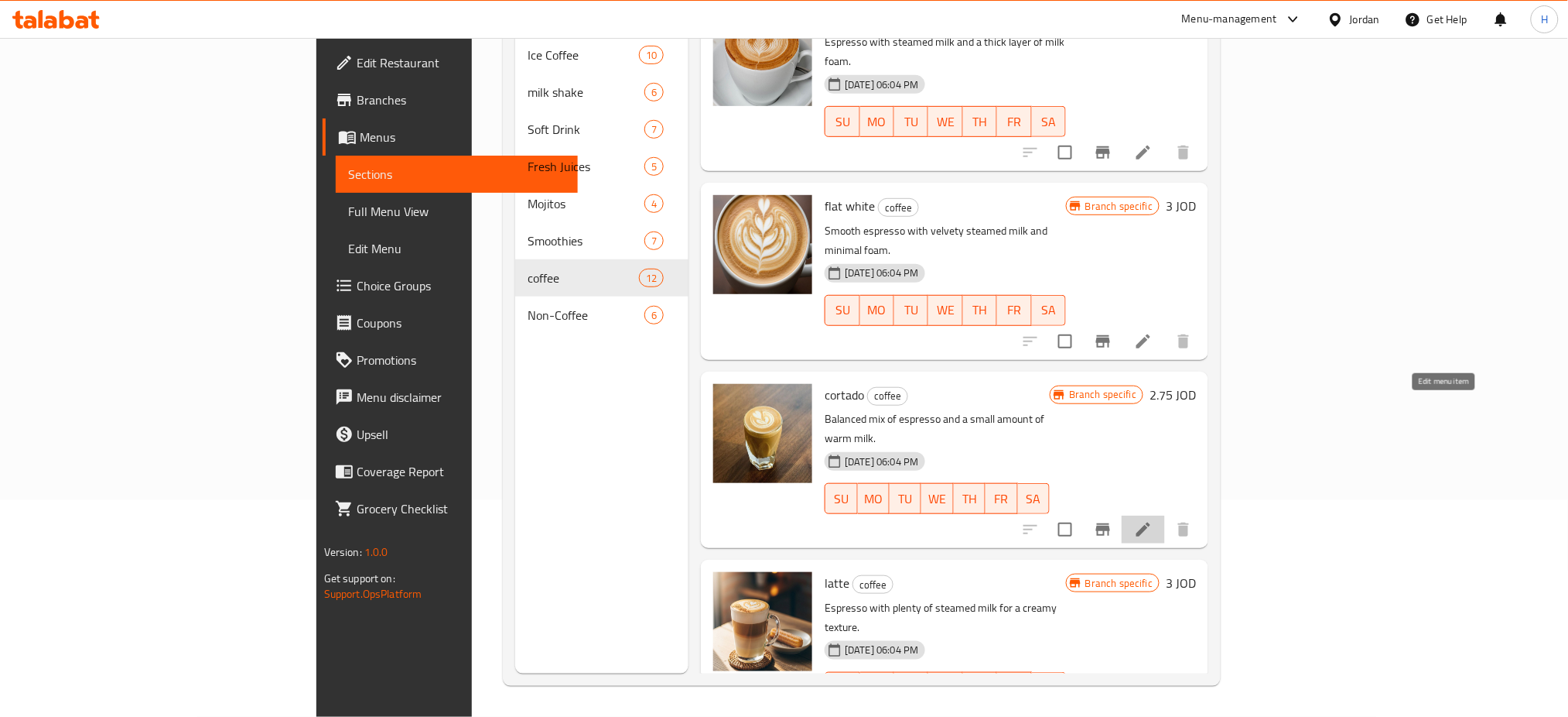
drag, startPoint x: 1447, startPoint y: 401, endPoint x: 1476, endPoint y: 637, distance: 237.8
drag, startPoint x: 1442, startPoint y: 582, endPoint x: 1440, endPoint y: 599, distance: 17.1
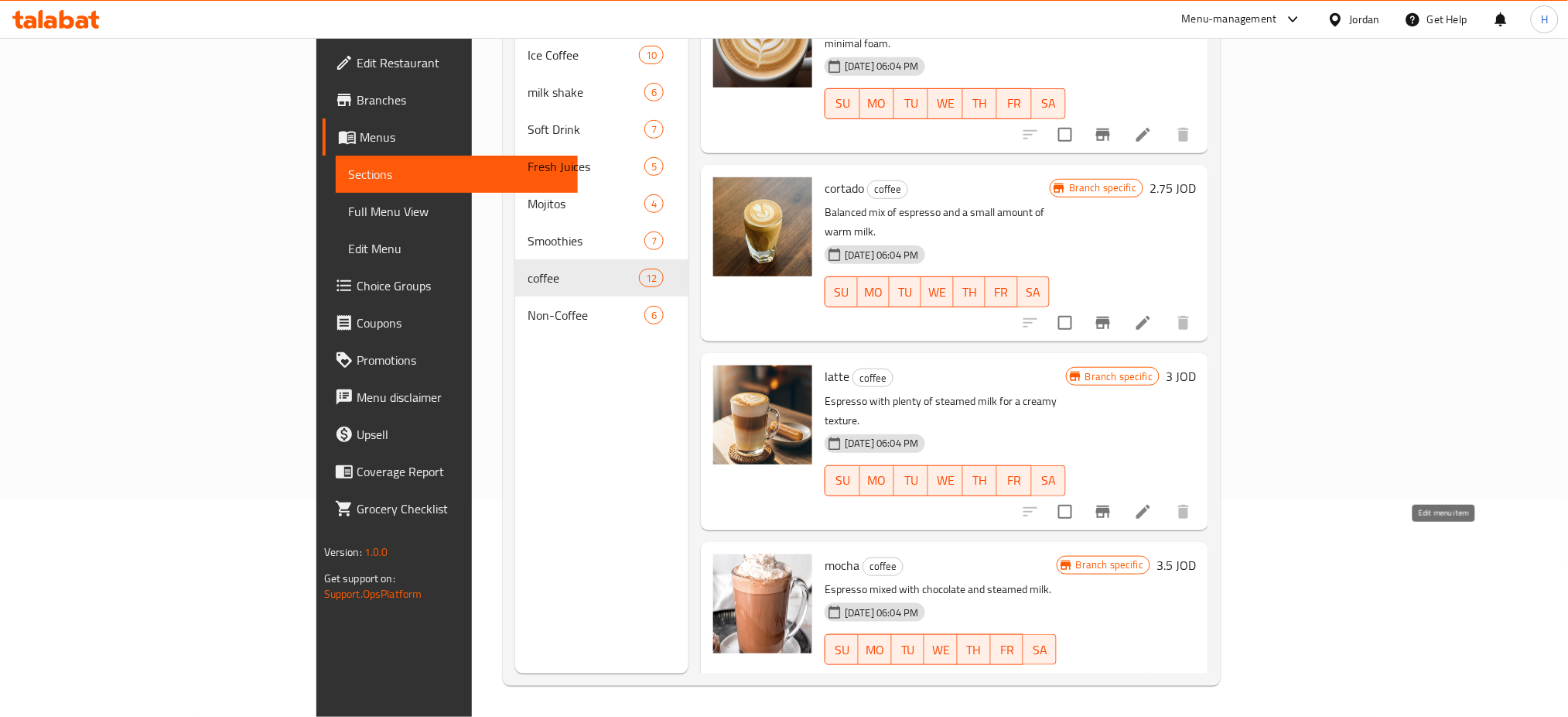
drag, startPoint x: 1443, startPoint y: 544, endPoint x: 1445, endPoint y: 587, distance: 43.0
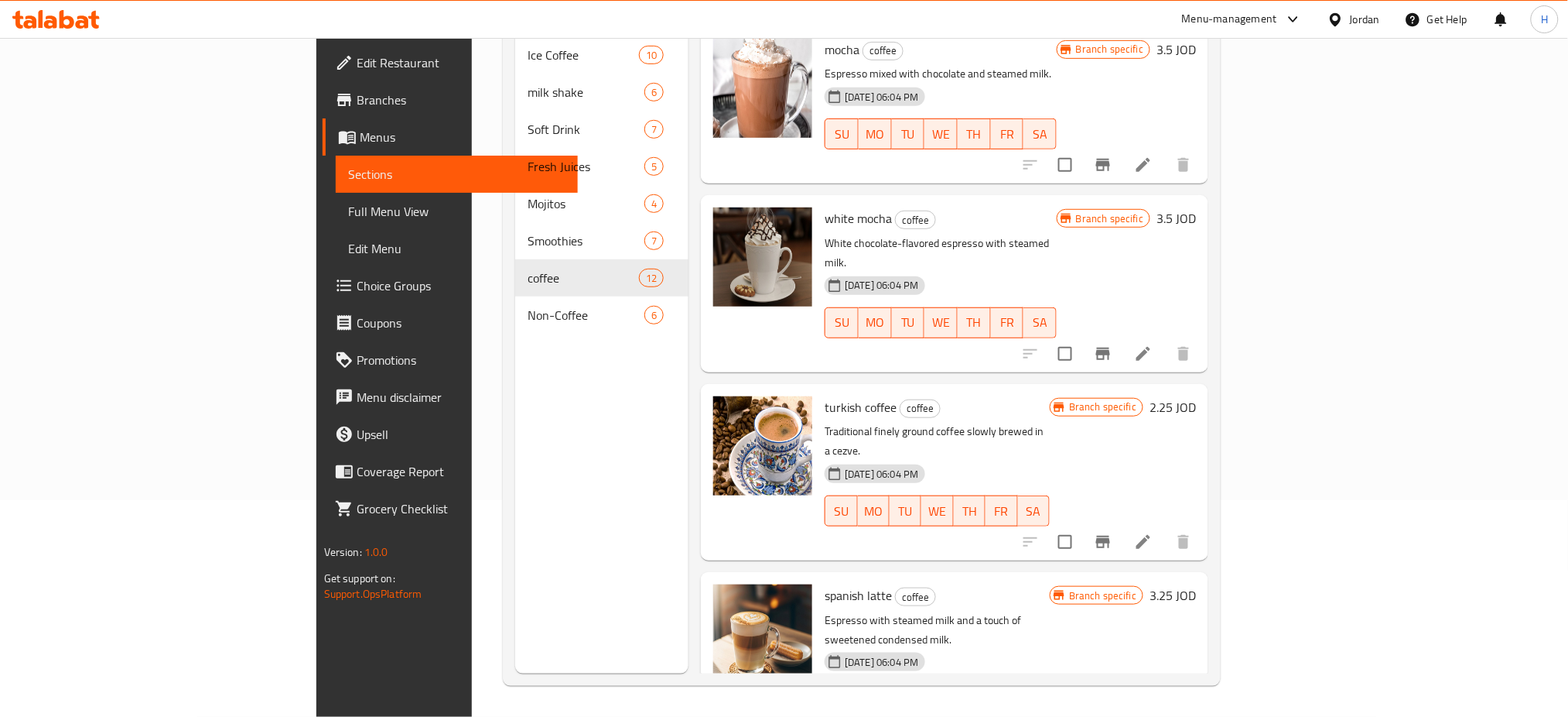
scroll to position [1341, 0]
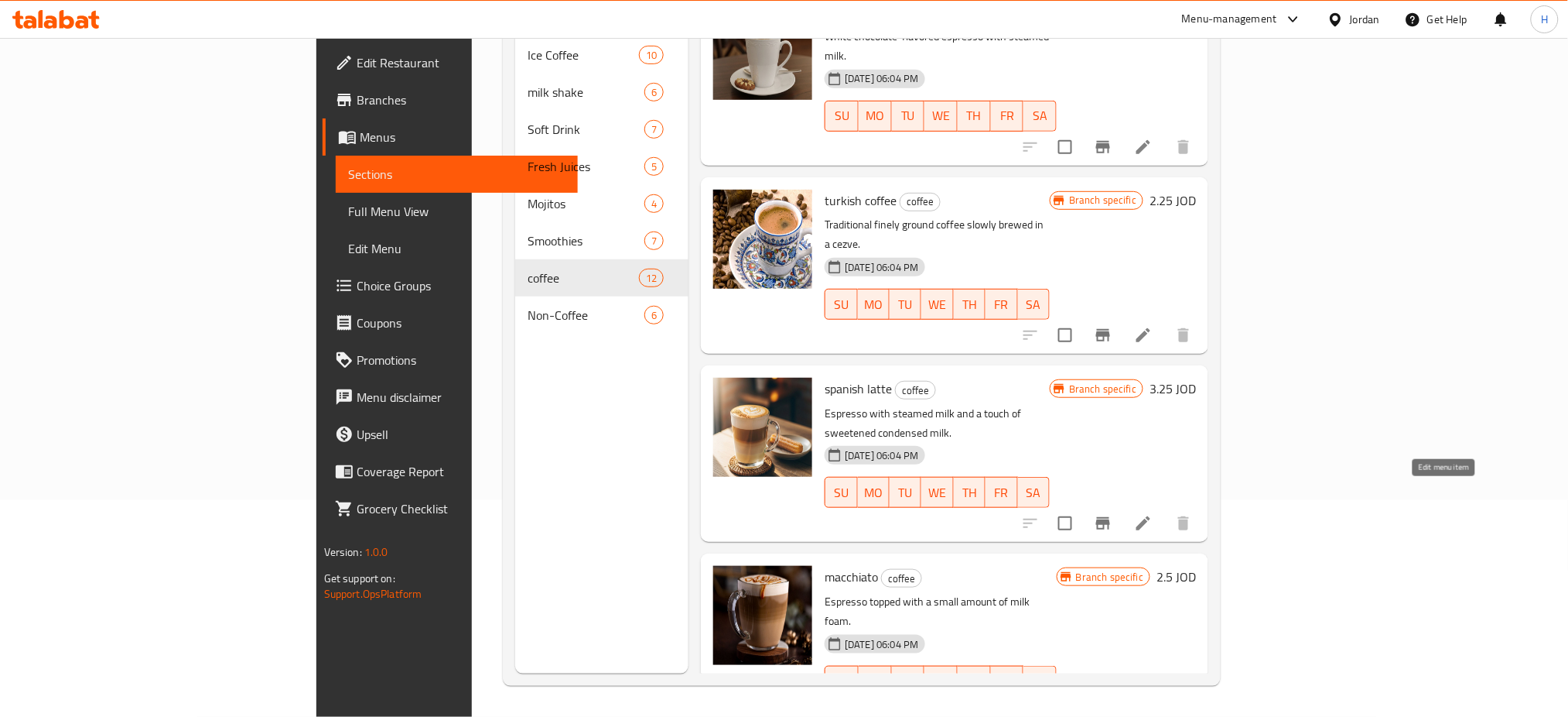
drag, startPoint x: 1443, startPoint y: 494, endPoint x: 1438, endPoint y: 552, distance: 58.2
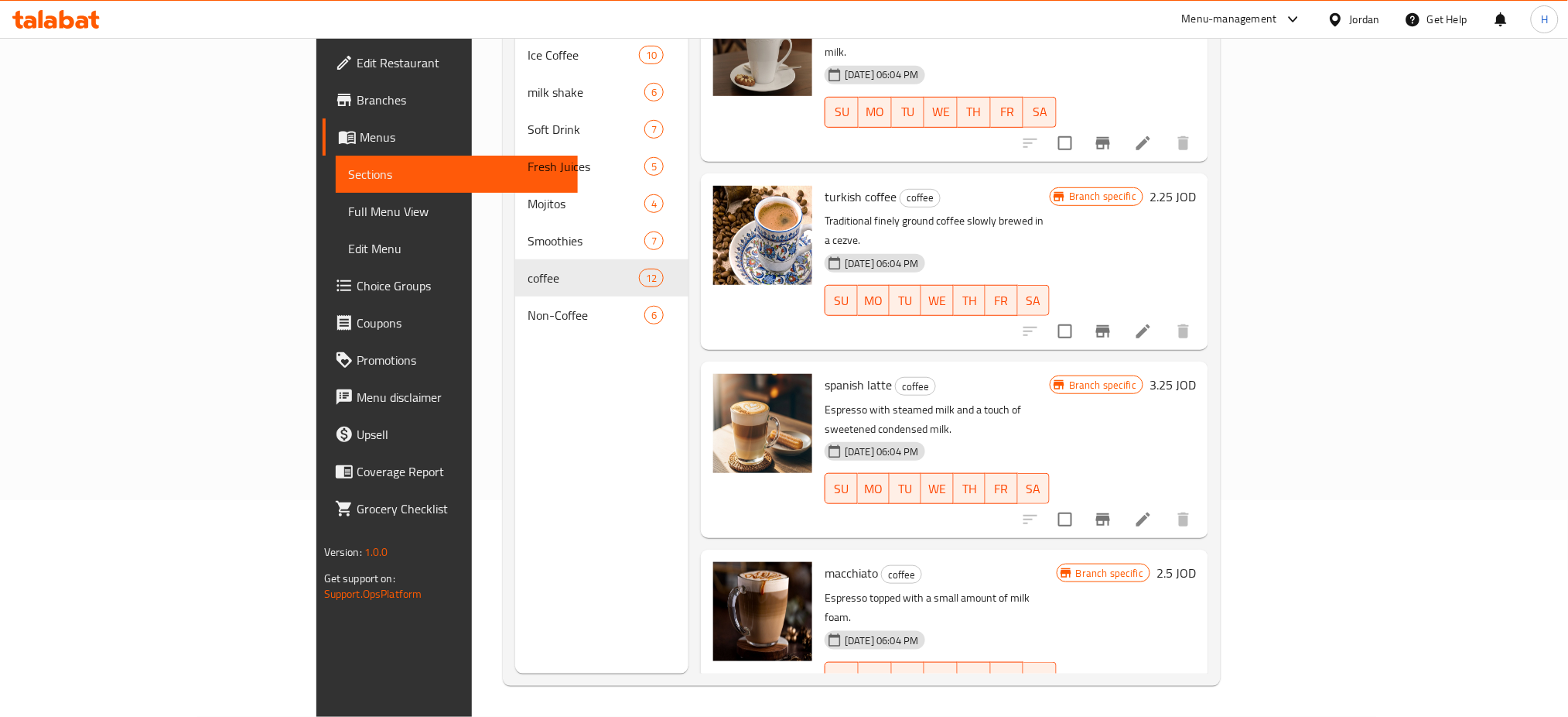
scroll to position [1350, 0]
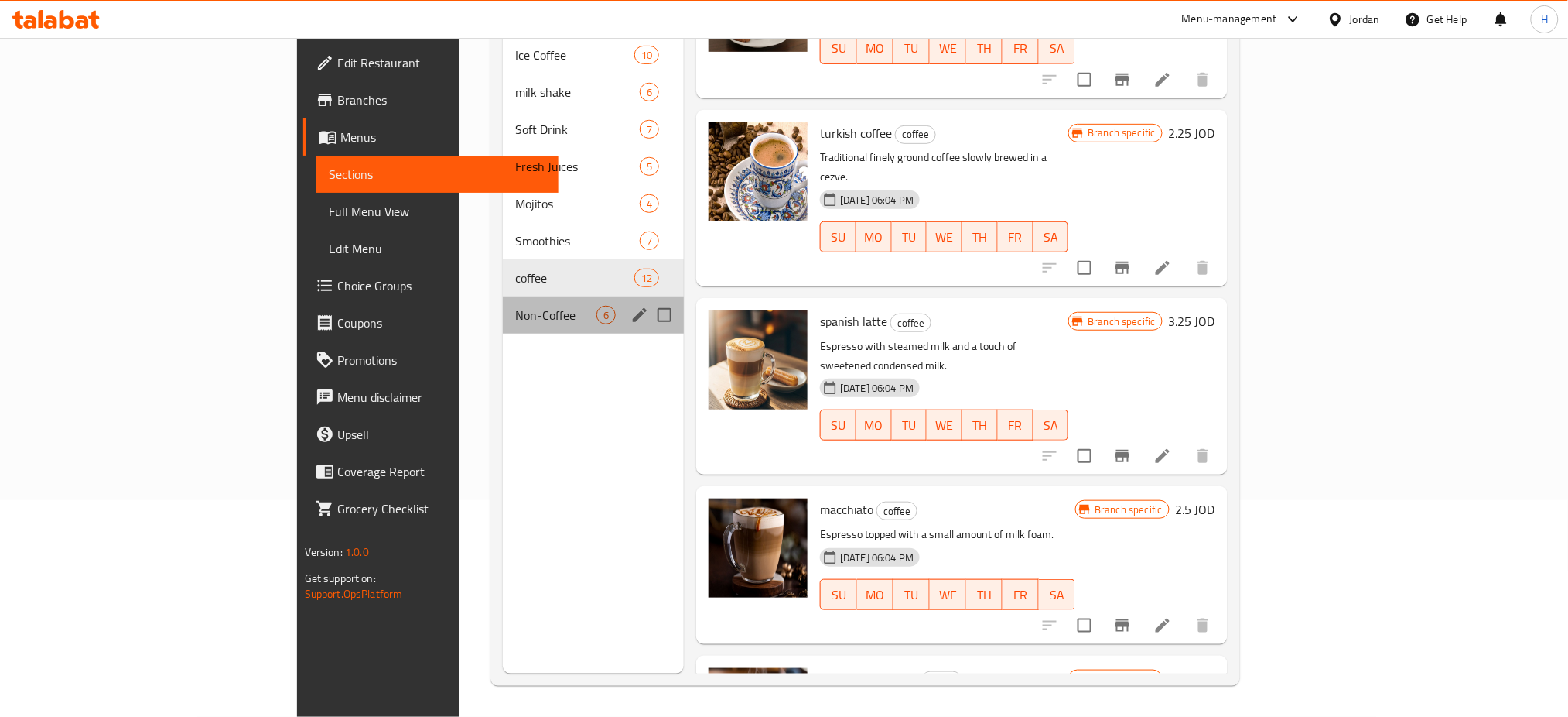
click at [503, 297] on div "Non-Coffee 6" at bounding box center [594, 314] width 181 height 37
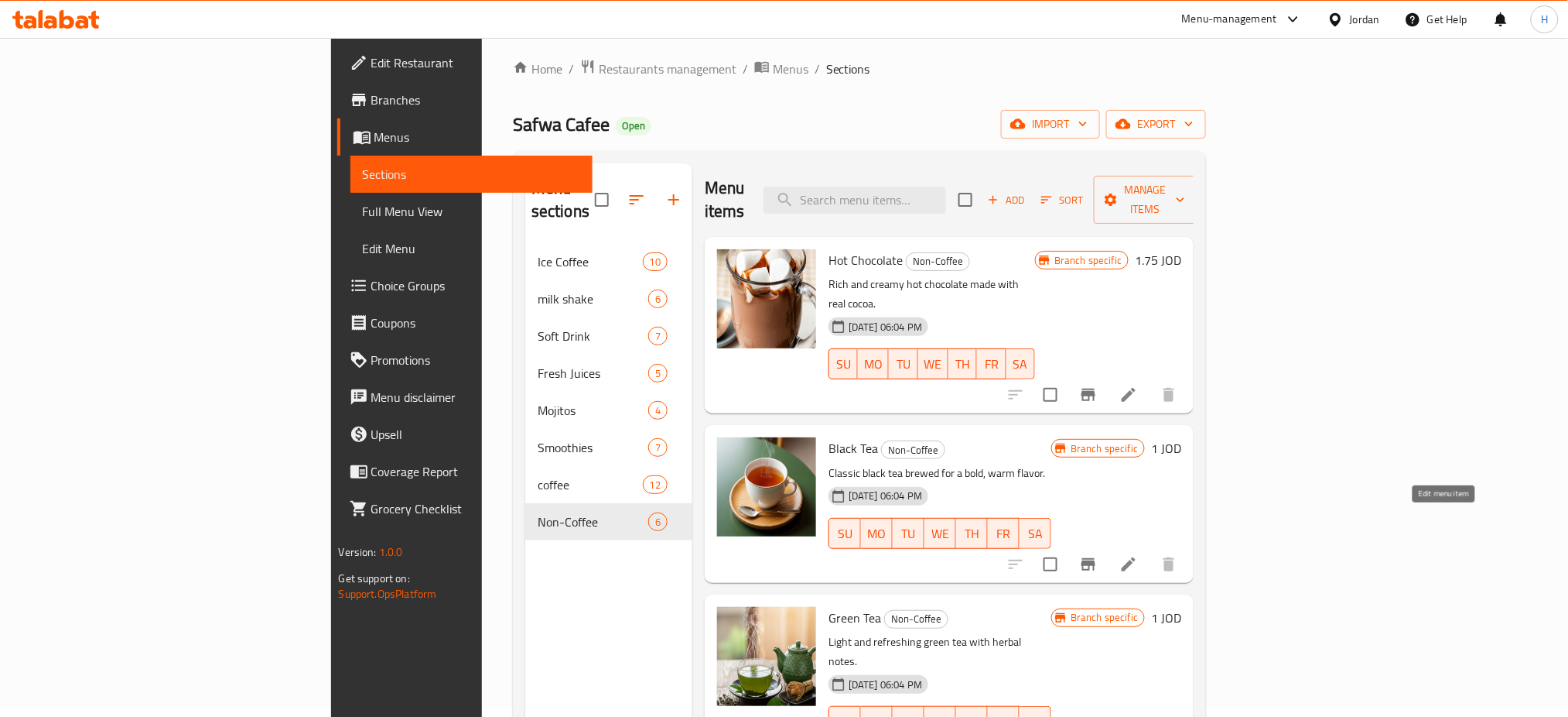
drag, startPoint x: 1442, startPoint y: 514, endPoint x: 1444, endPoint y: 523, distance: 9.2
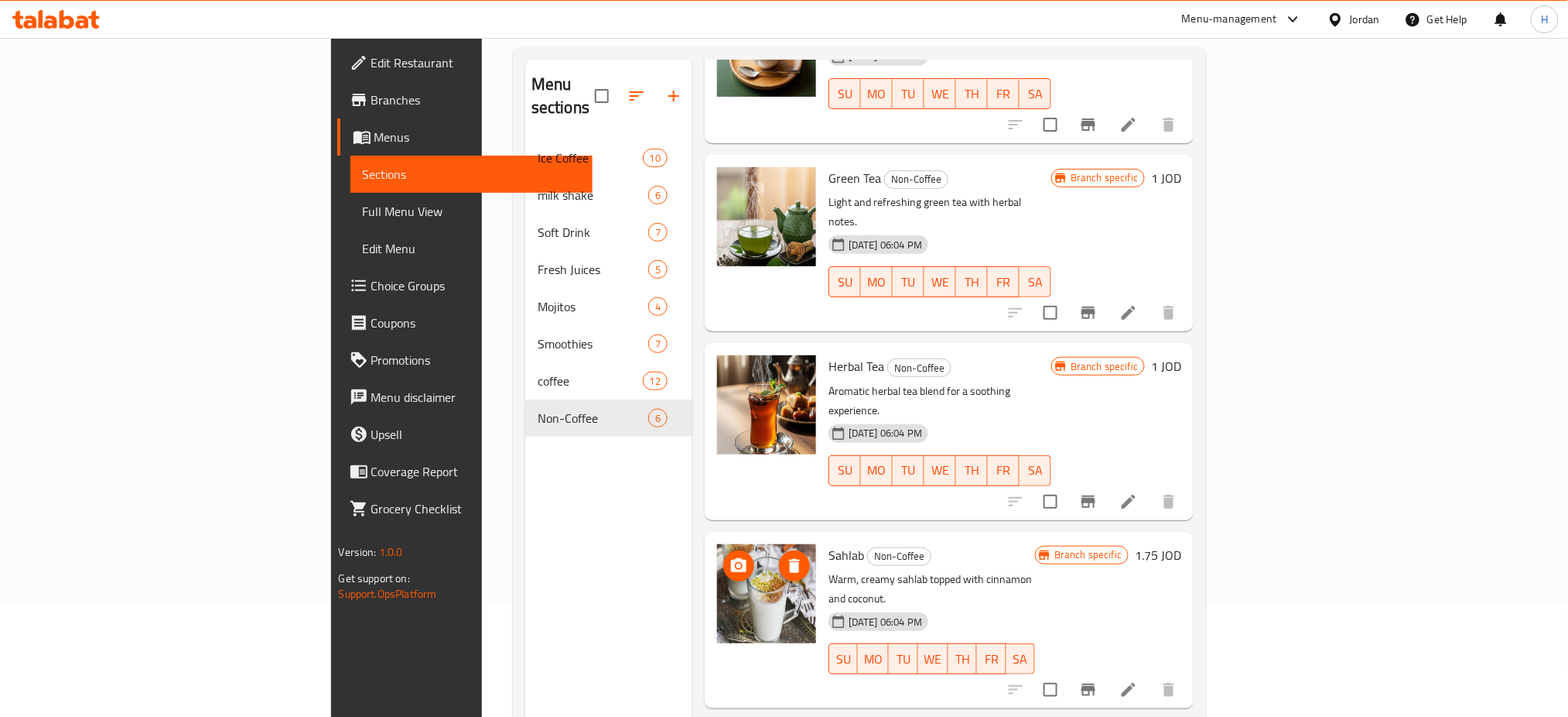
scroll to position [217, 0]
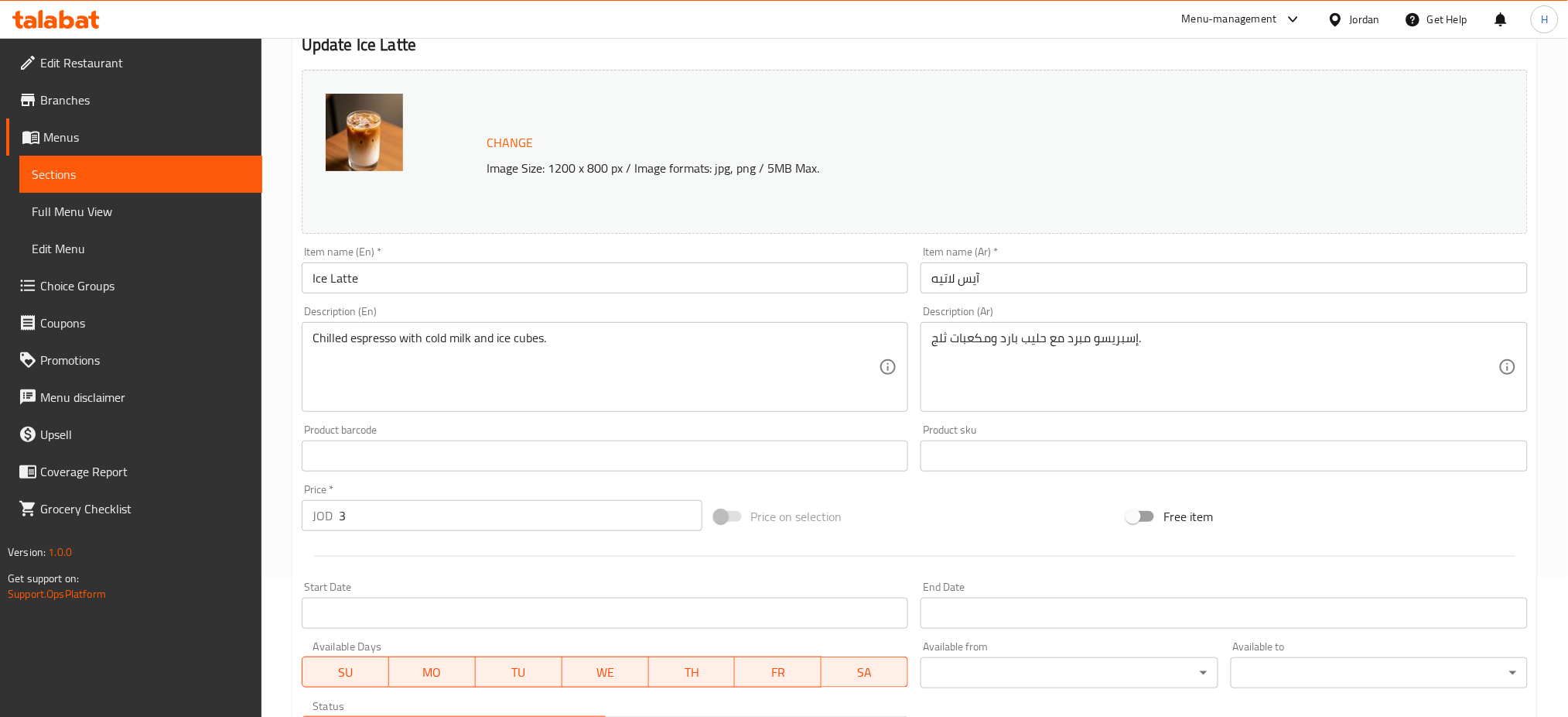
scroll to position [397, 0]
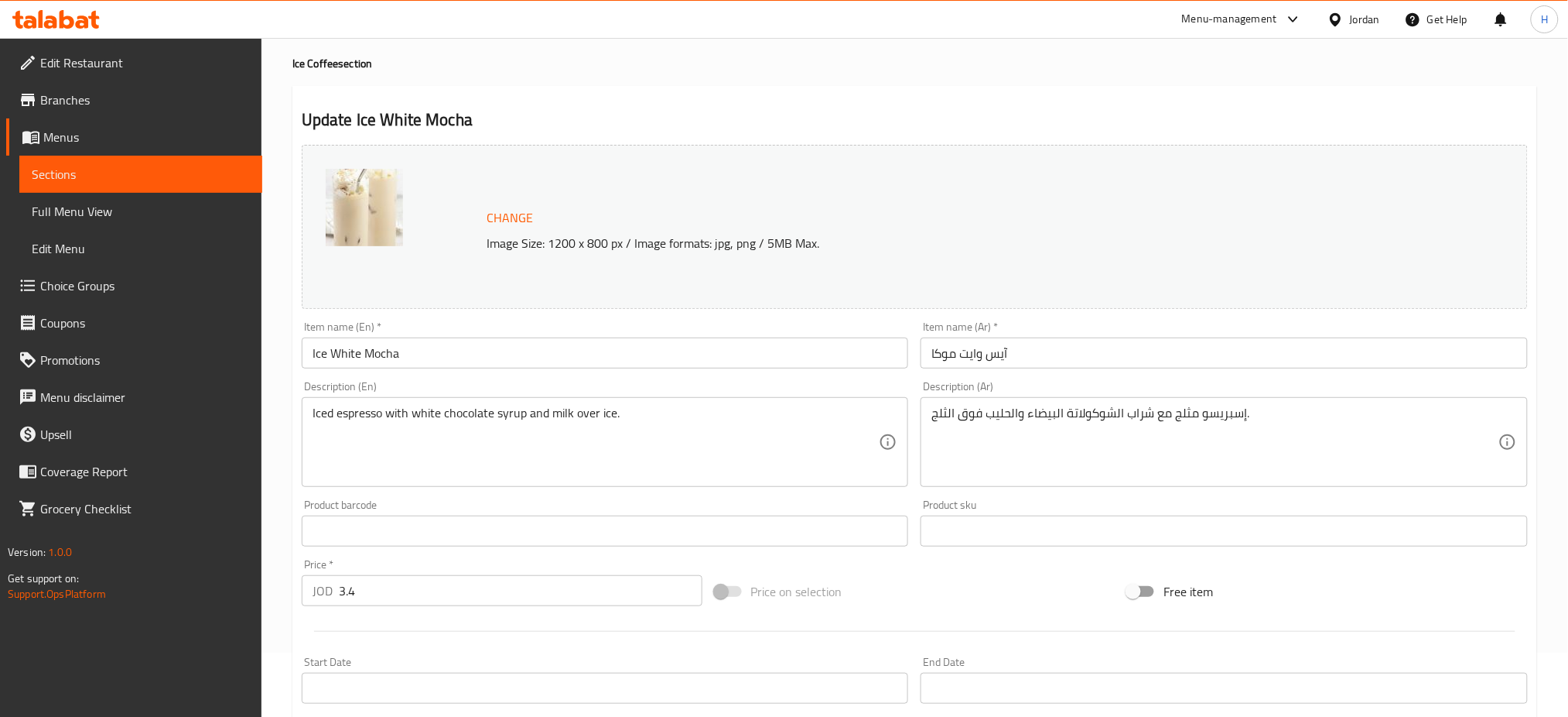
scroll to position [103, 0]
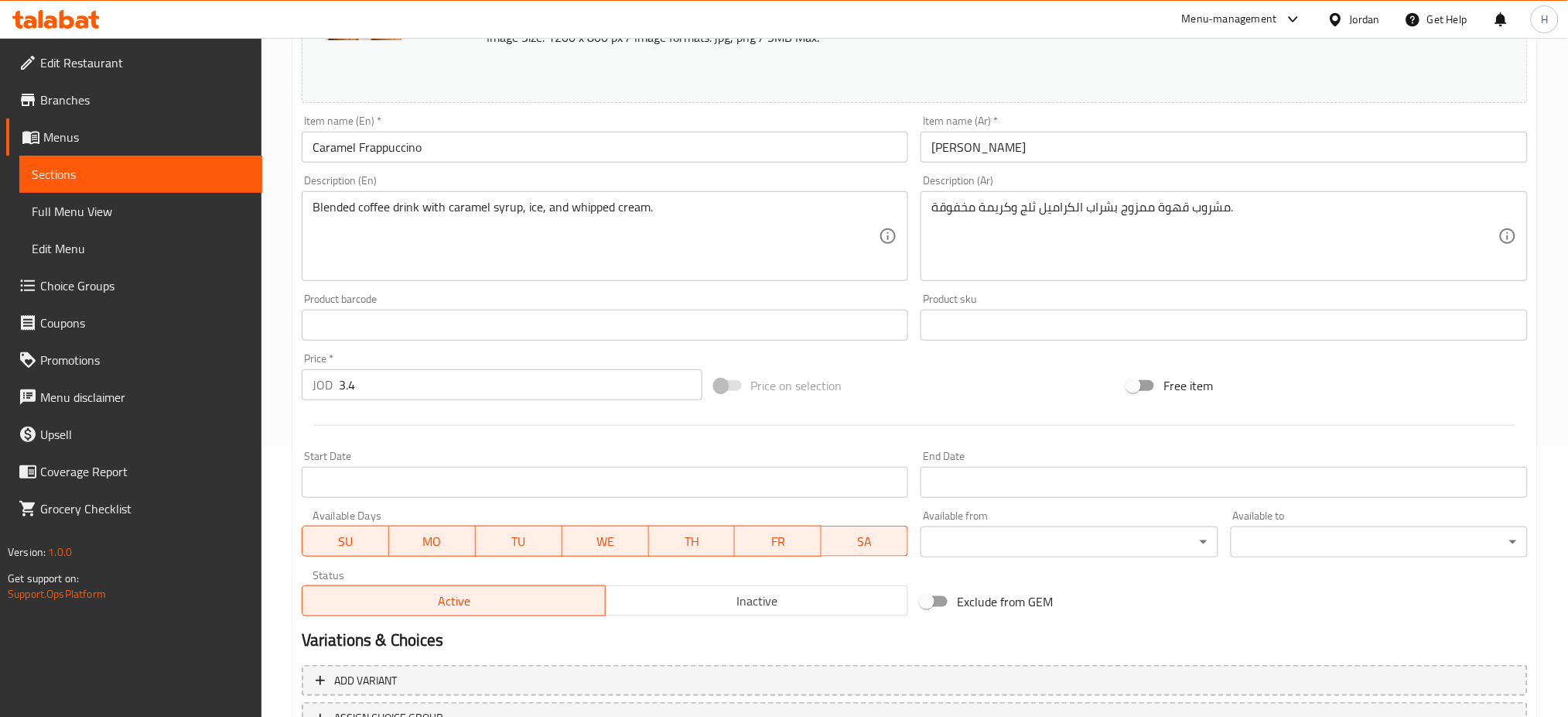
scroll to position [310, 0]
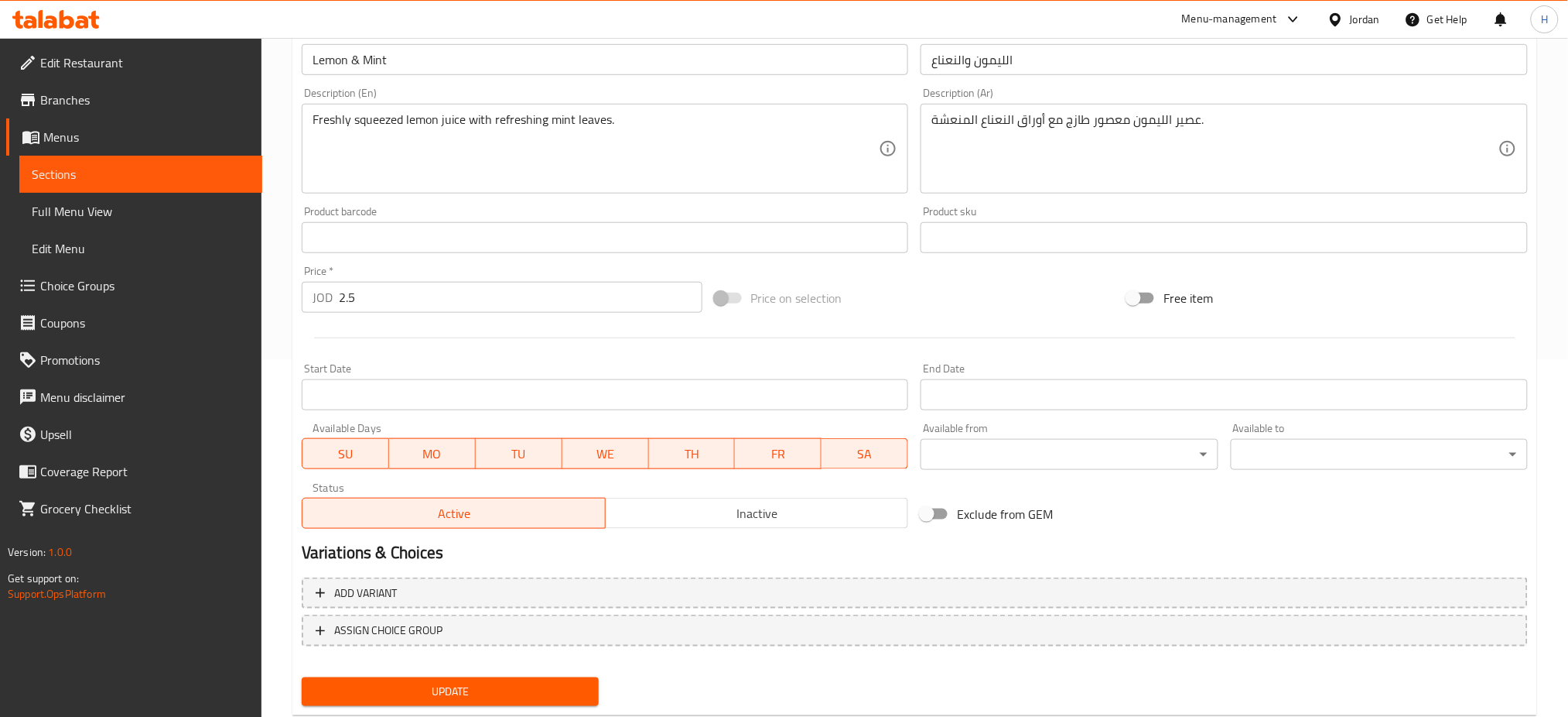
scroll to position [397, 0]
